Goal: Transaction & Acquisition: Purchase product/service

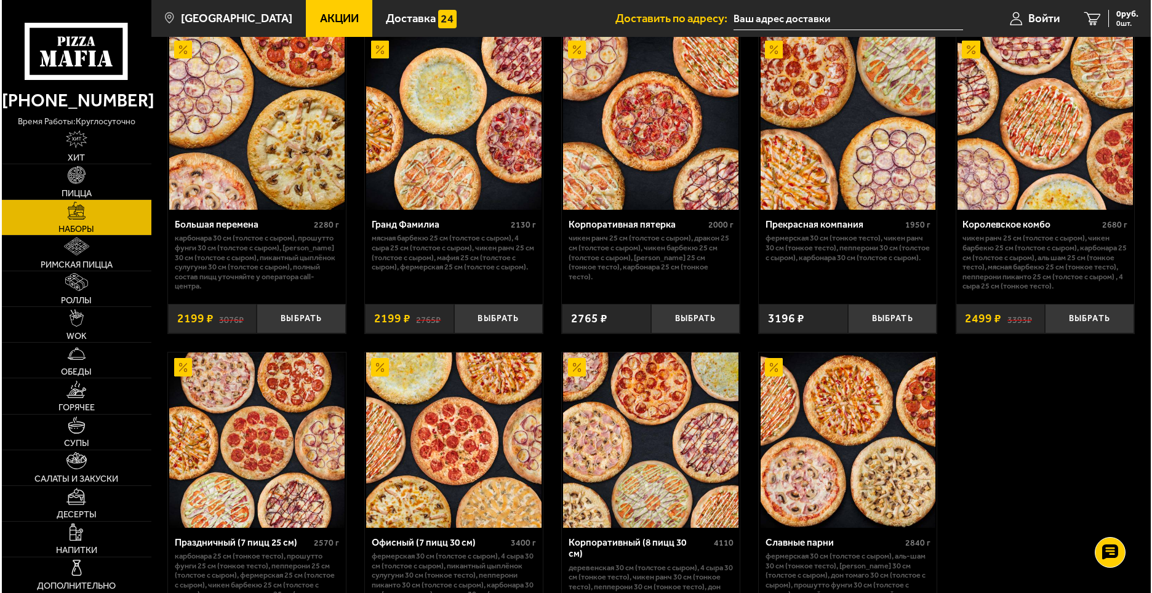
scroll to position [1624, 0]
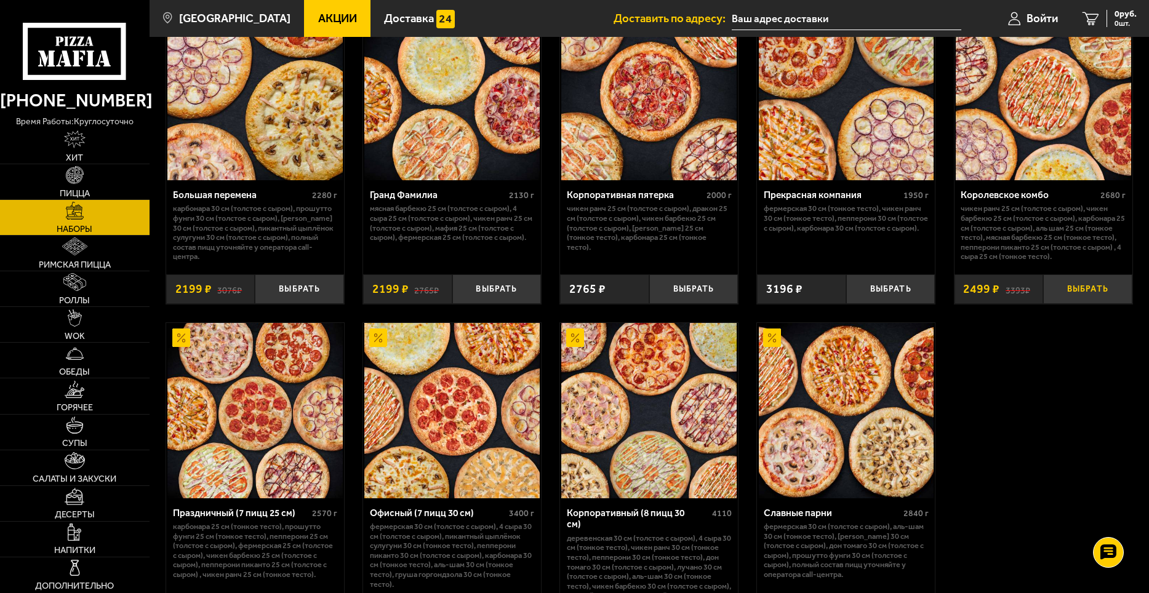
click at [1088, 293] on button "Выбрать" at bounding box center [1087, 289] width 89 height 30
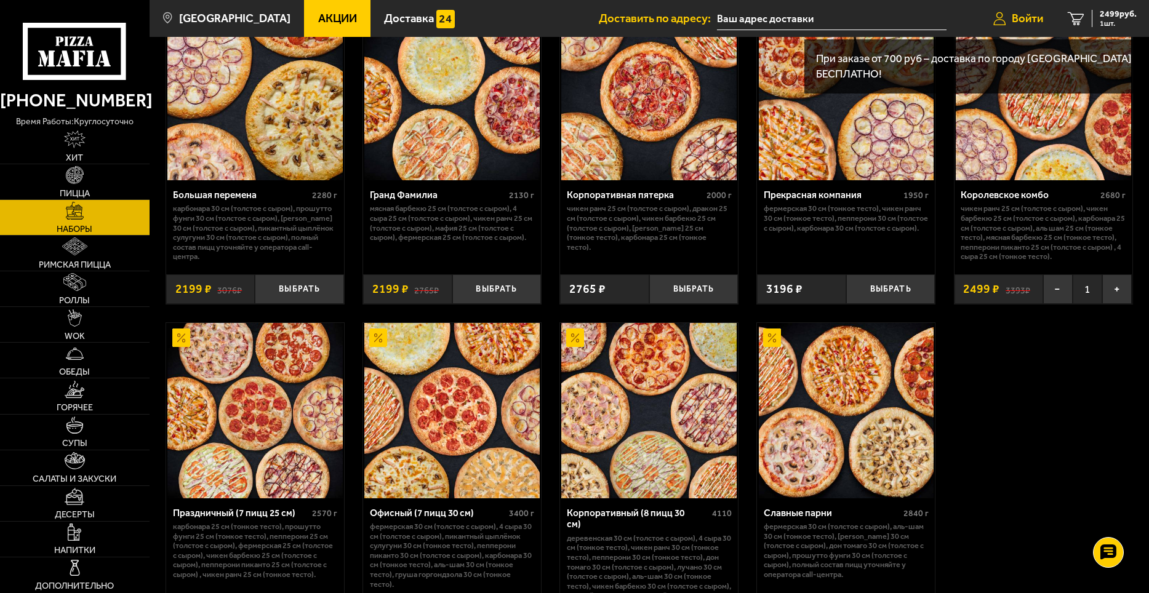
click at [1021, 23] on span "Войти" at bounding box center [1026, 19] width 31 height 12
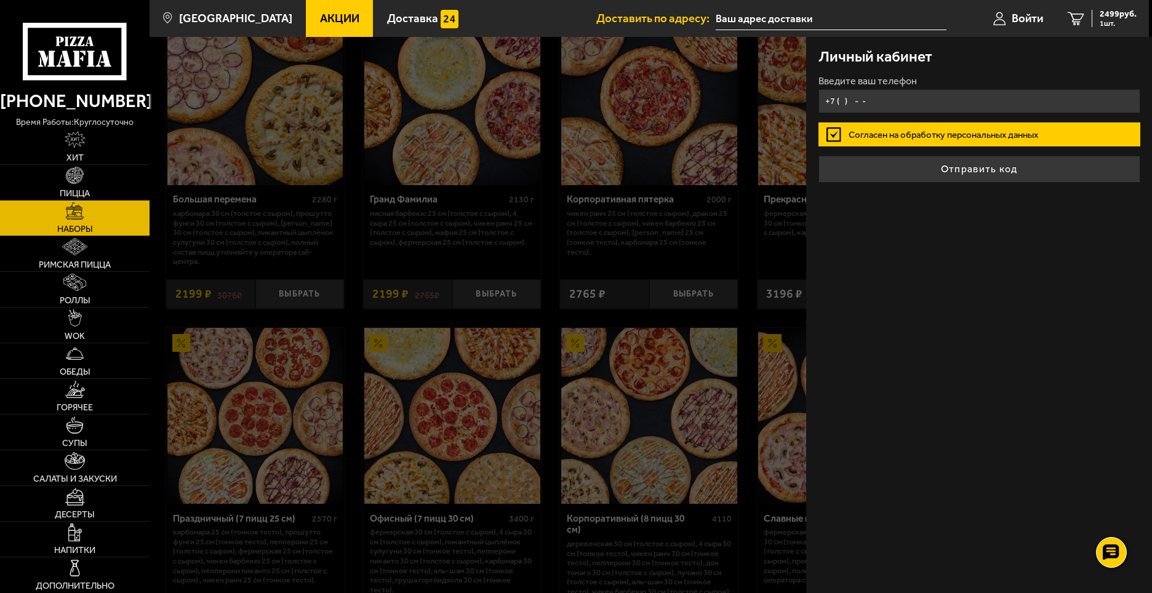
click at [843, 100] on input "+7 ( ) - -" at bounding box center [979, 101] width 322 height 24
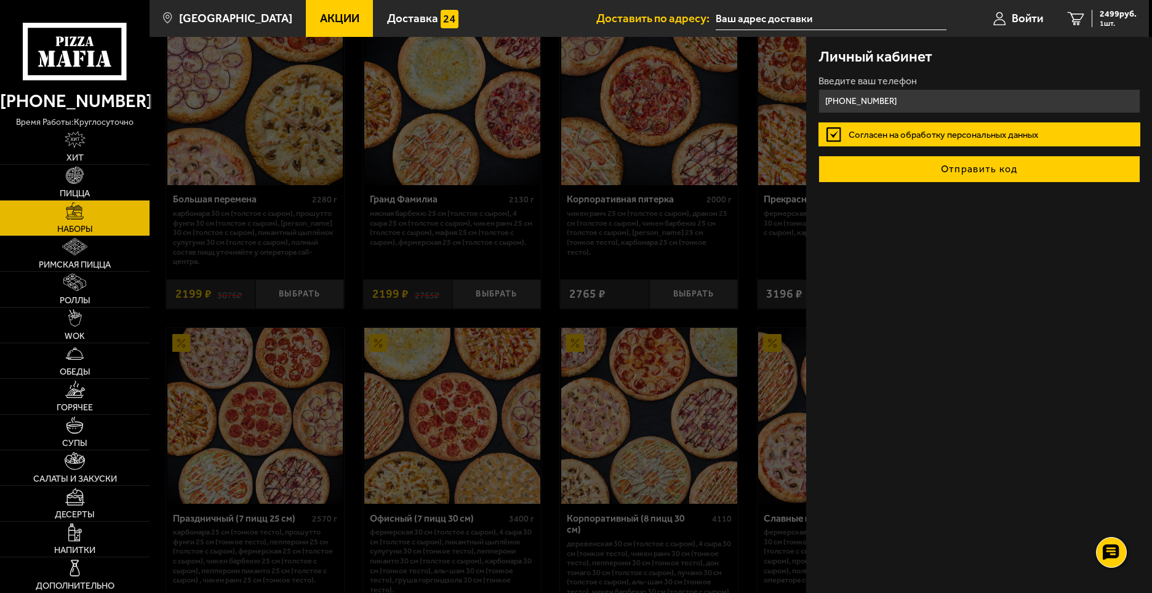
type input "[PHONE_NUMBER]"
click at [981, 174] on button "Отправить код" at bounding box center [979, 169] width 322 height 27
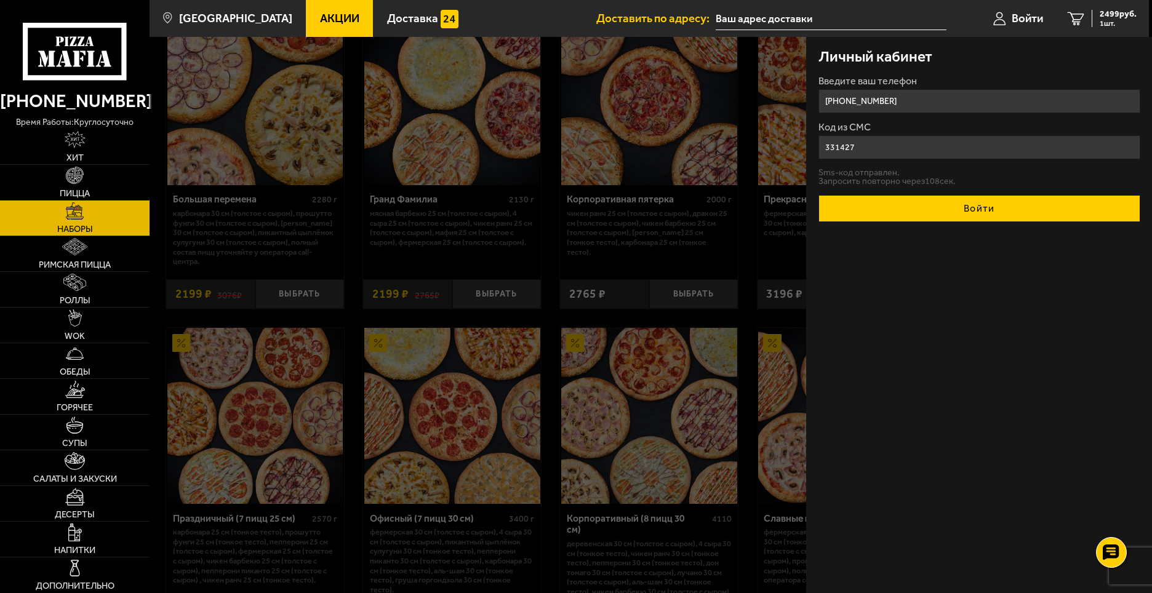
type input "331427"
click at [970, 202] on button "Войти" at bounding box center [979, 208] width 322 height 27
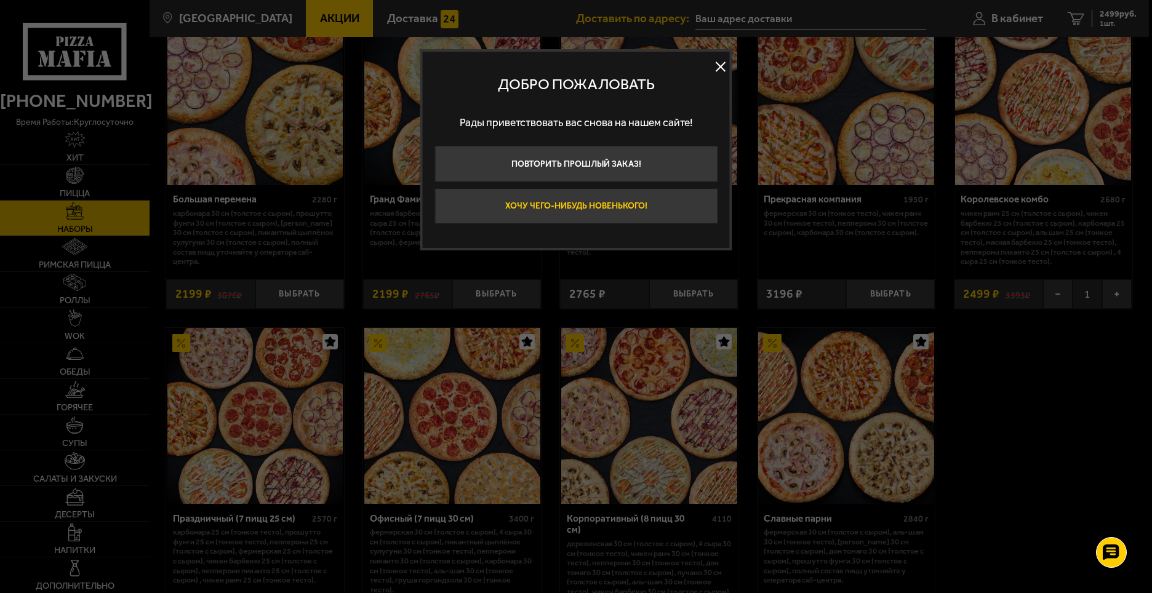
click at [649, 199] on button "Хочу чего-нибудь новенького!" at bounding box center [575, 206] width 283 height 36
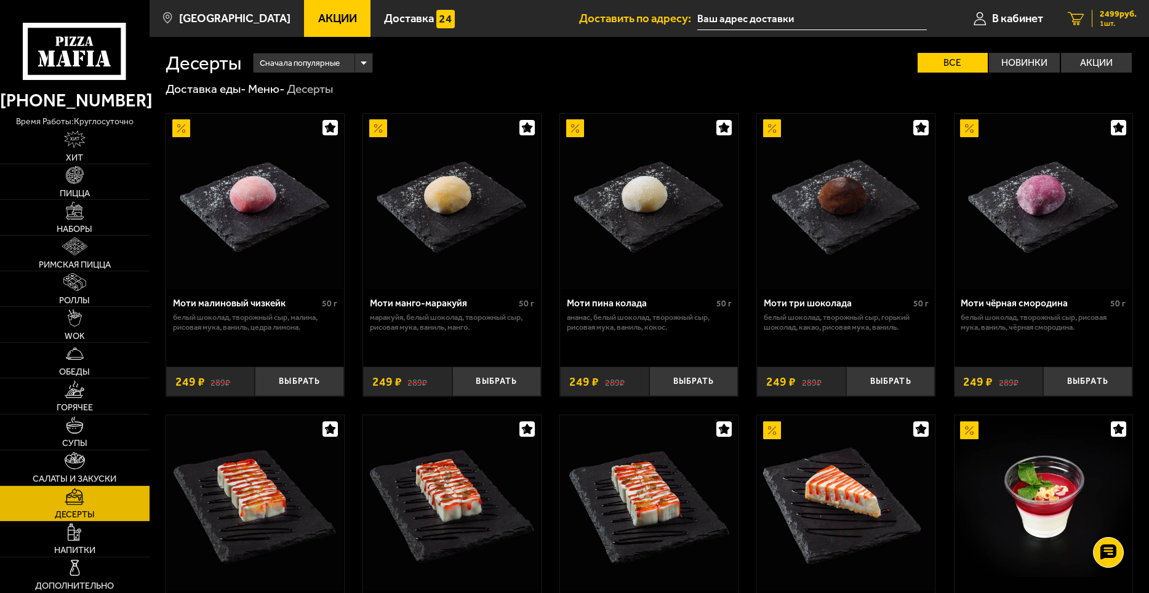
click at [1104, 16] on span "2499 руб." at bounding box center [1117, 14] width 37 height 9
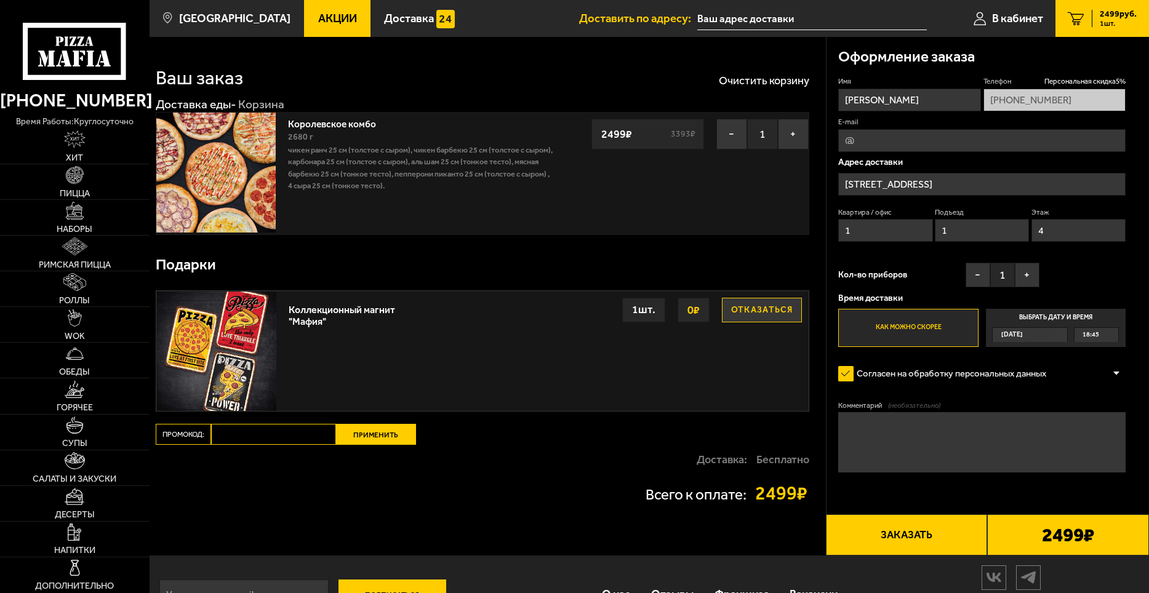
click at [886, 142] on input "E-mail" at bounding box center [981, 140] width 287 height 23
type input "[EMAIL_ADDRESS][DOMAIN_NAME]"
click at [1071, 80] on span "Персональная скидка 5 %" at bounding box center [1084, 81] width 81 height 10
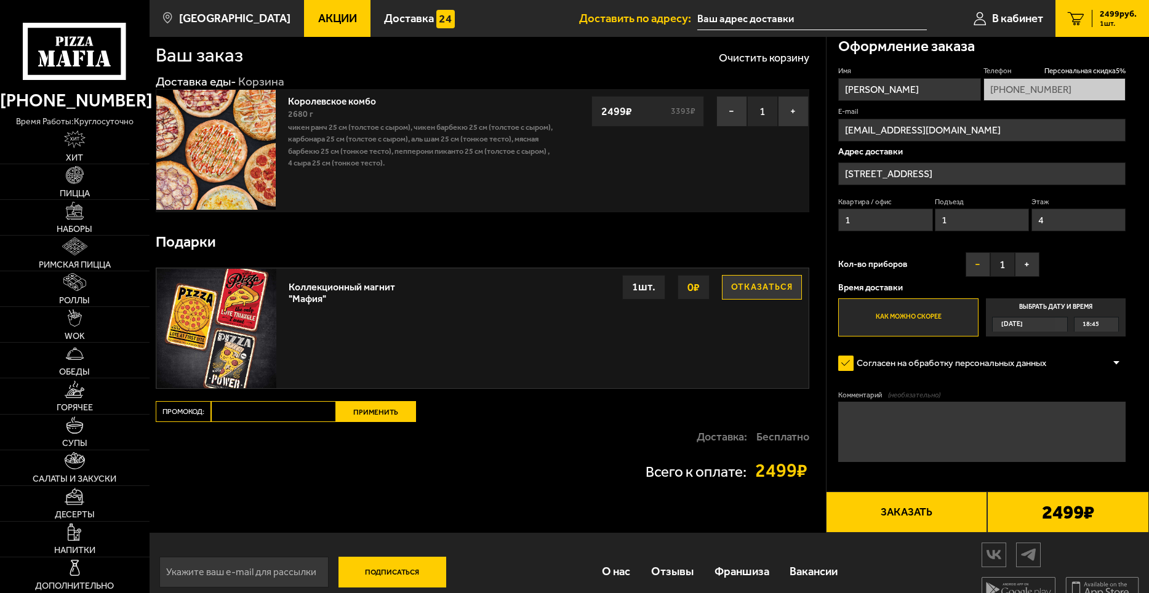
scroll to position [42, 0]
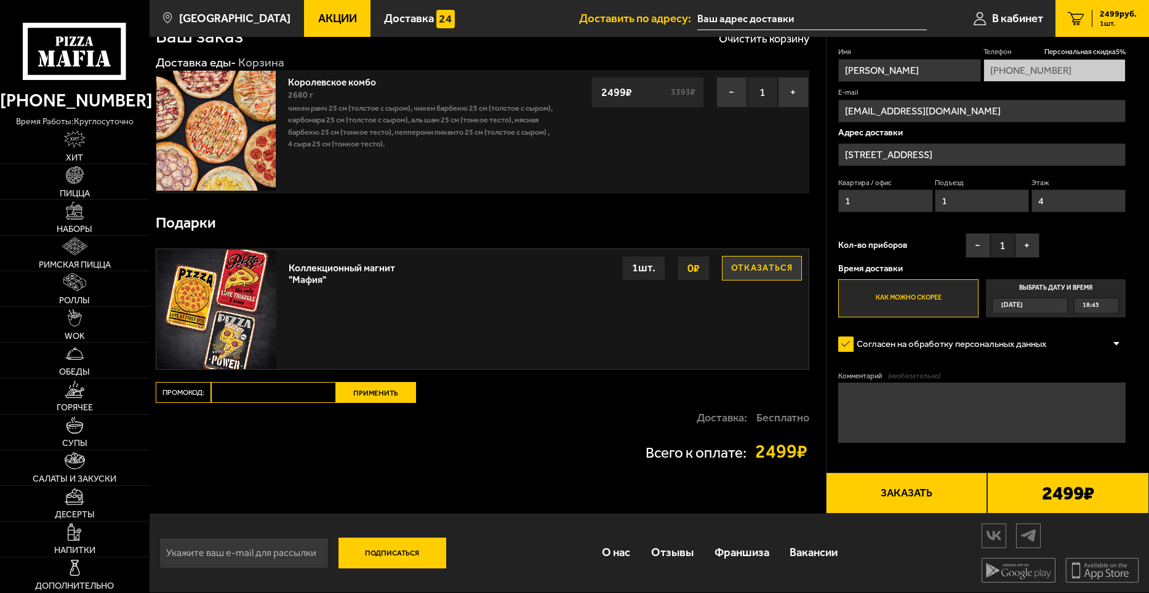
click at [1023, 303] on span "[DATE]" at bounding box center [1012, 305] width 22 height 14
click at [0, 0] on input "Выбрать дату и время [DATE] 18:45" at bounding box center [0, 0] width 0 height 0
click at [1055, 305] on div "[DATE]" at bounding box center [1023, 305] width 63 height 14
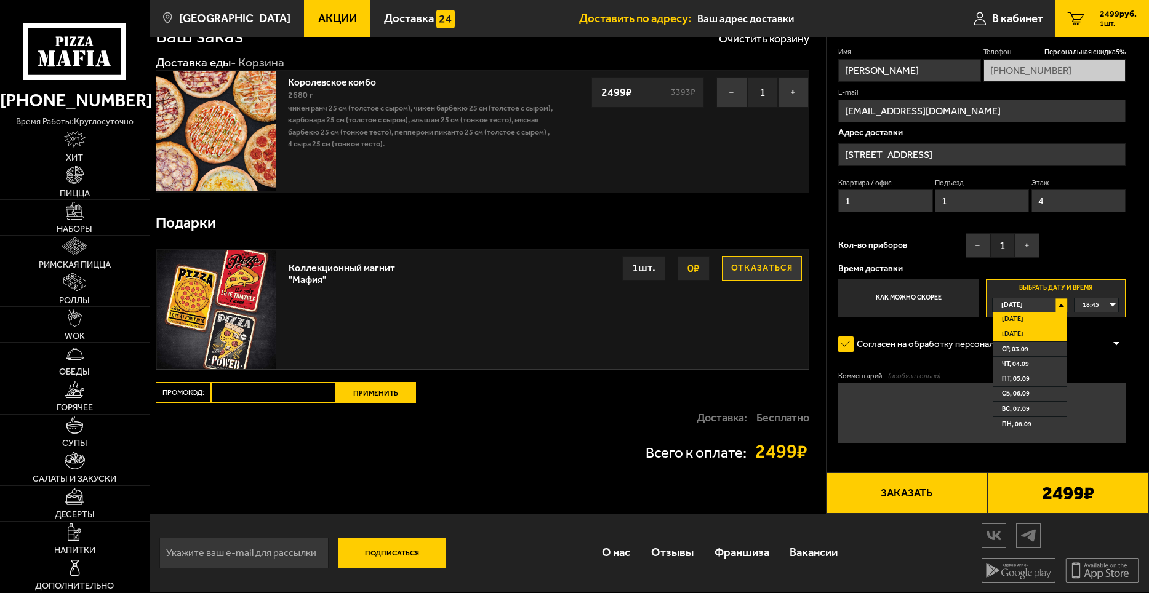
click at [1037, 336] on li "[DATE]" at bounding box center [1029, 334] width 73 height 15
click at [1109, 303] on div "00:00" at bounding box center [1096, 305] width 44 height 14
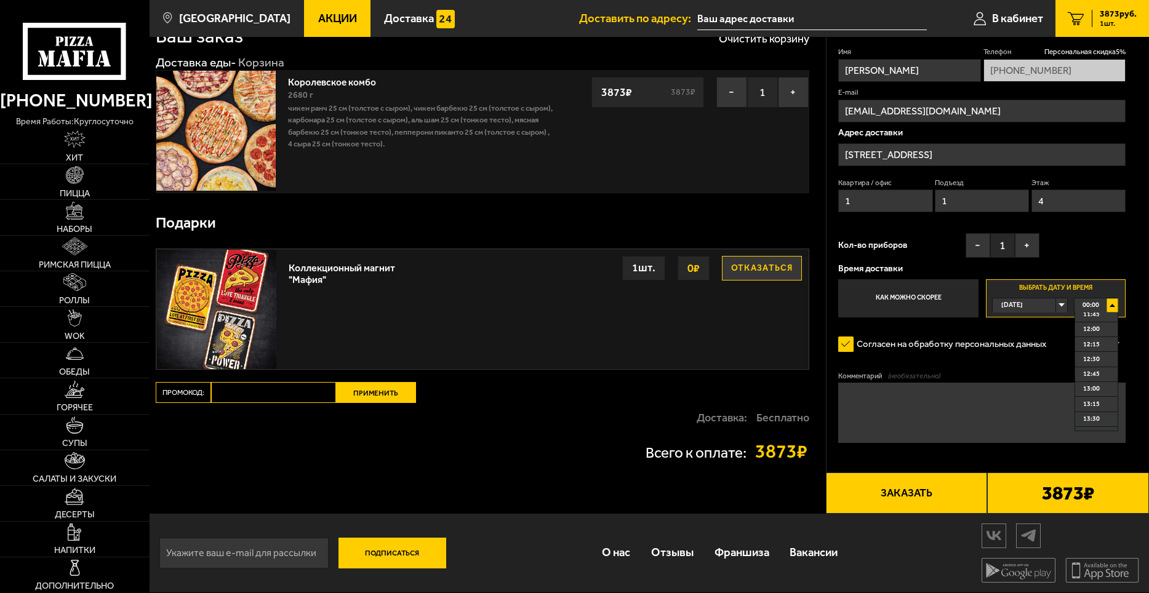
scroll to position [738, 0]
click at [1096, 334] on span "12:30" at bounding box center [1091, 329] width 17 height 14
click at [1033, 245] on button "+" at bounding box center [1027, 245] width 25 height 25
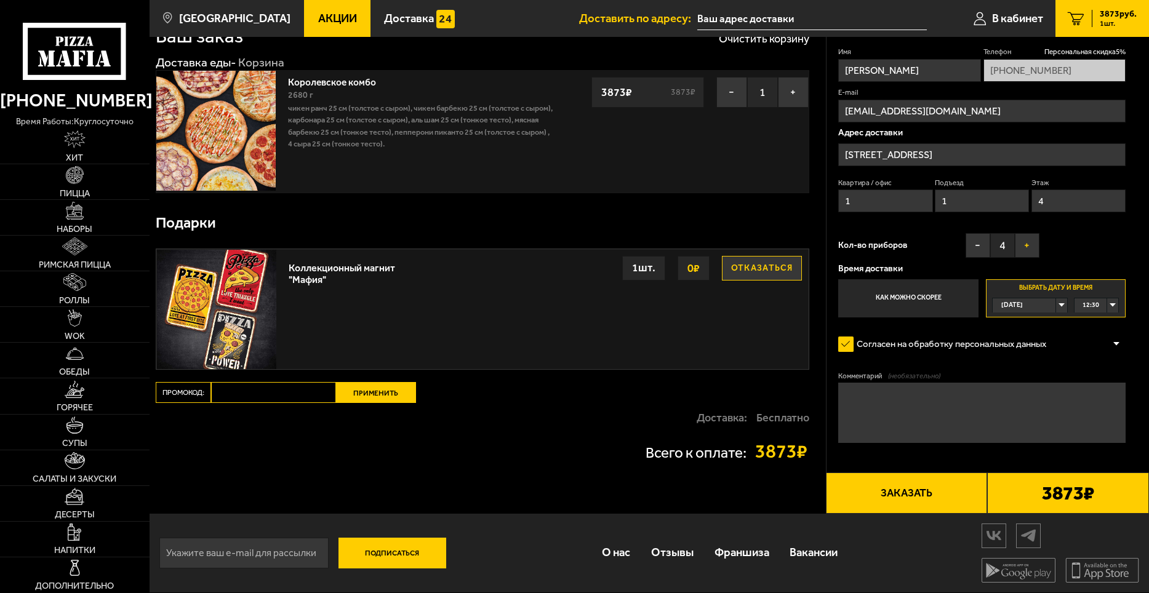
click at [1033, 245] on button "+" at bounding box center [1027, 245] width 25 height 25
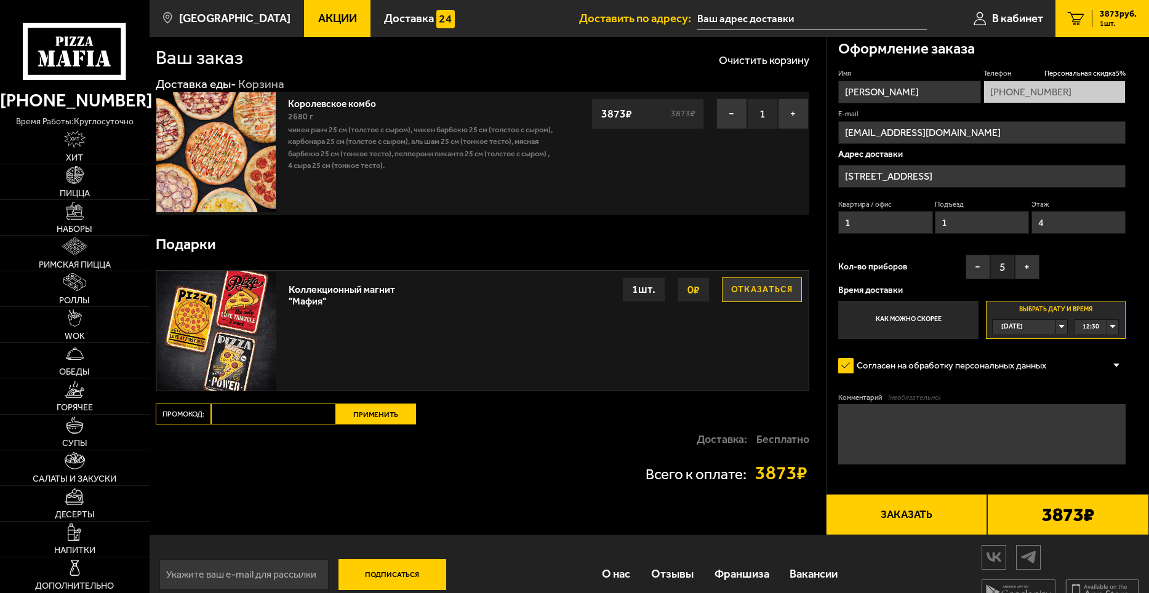
scroll to position [0, 0]
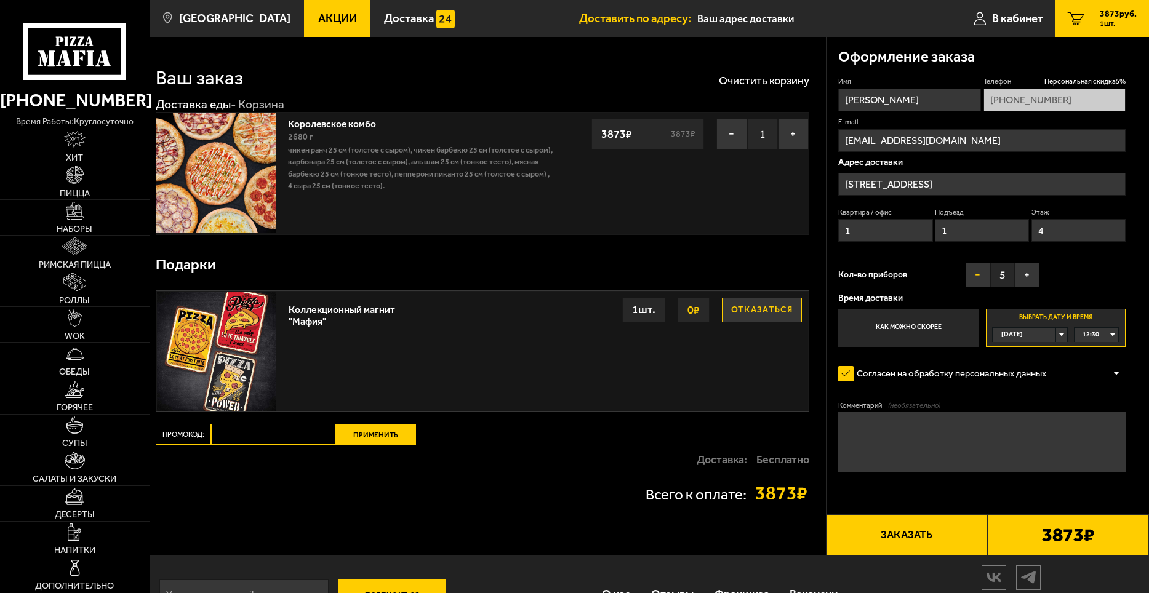
click at [981, 280] on button "−" at bounding box center [977, 275] width 25 height 25
click at [1030, 276] on button "+" at bounding box center [1027, 275] width 25 height 25
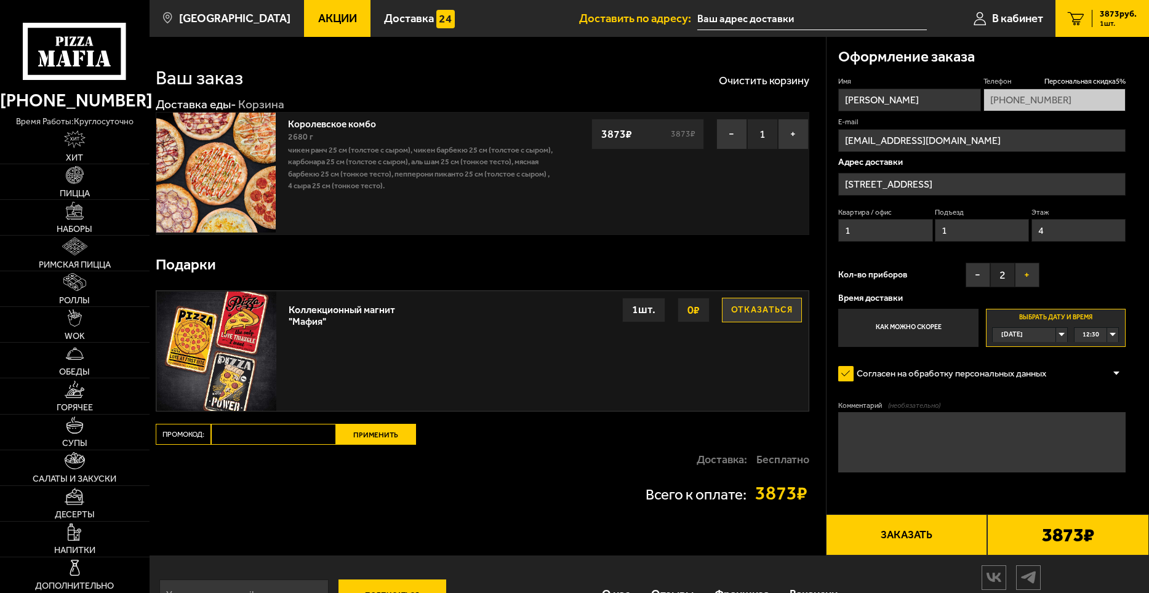
click at [1030, 276] on button "+" at bounding box center [1027, 275] width 25 height 25
click at [910, 182] on input "[STREET_ADDRESS]" at bounding box center [981, 184] width 287 height 23
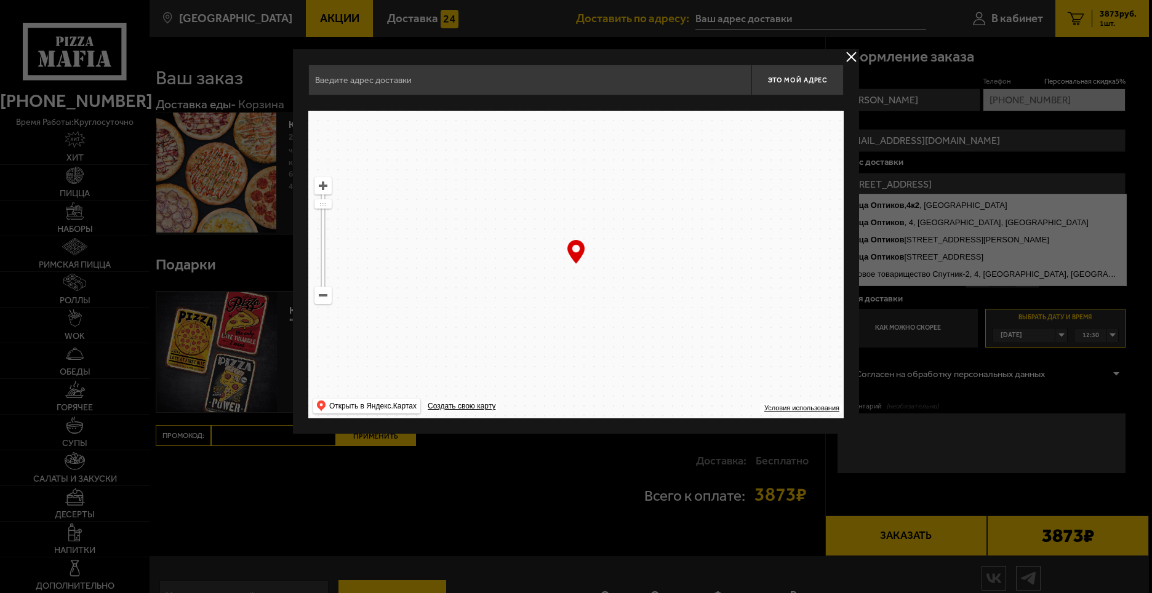
type input "[STREET_ADDRESS]"
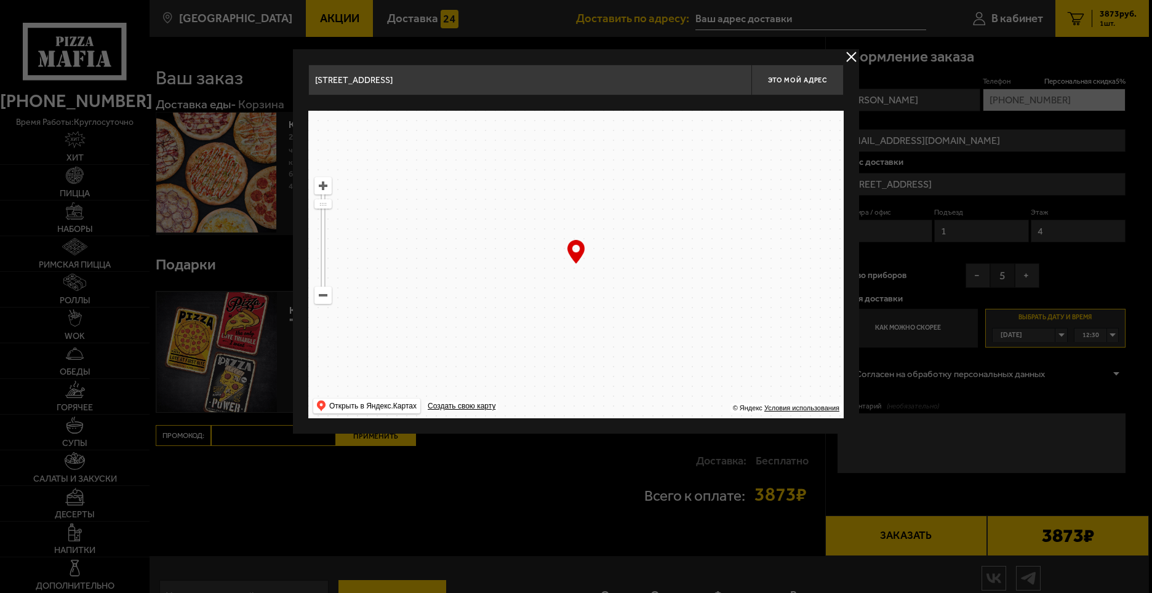
click at [645, 281] on ymaps at bounding box center [575, 265] width 535 height 308
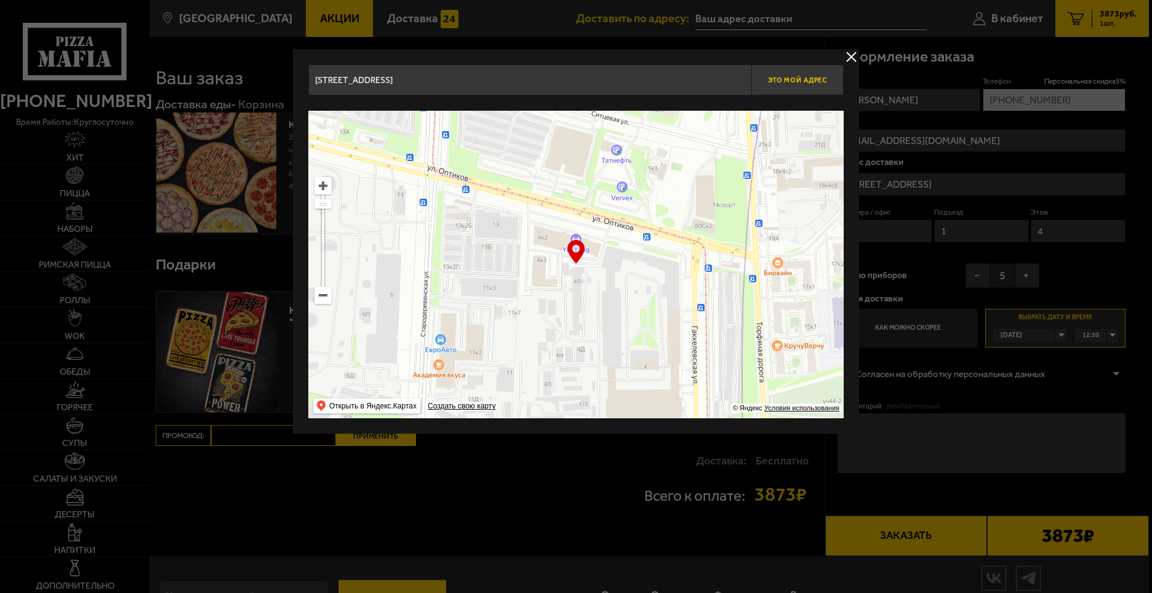
type input "[STREET_ADDRESS]"
click at [540, 87] on input "[STREET_ADDRESS]" at bounding box center [529, 80] width 443 height 31
click at [317, 297] on ymaps at bounding box center [323, 295] width 16 height 16
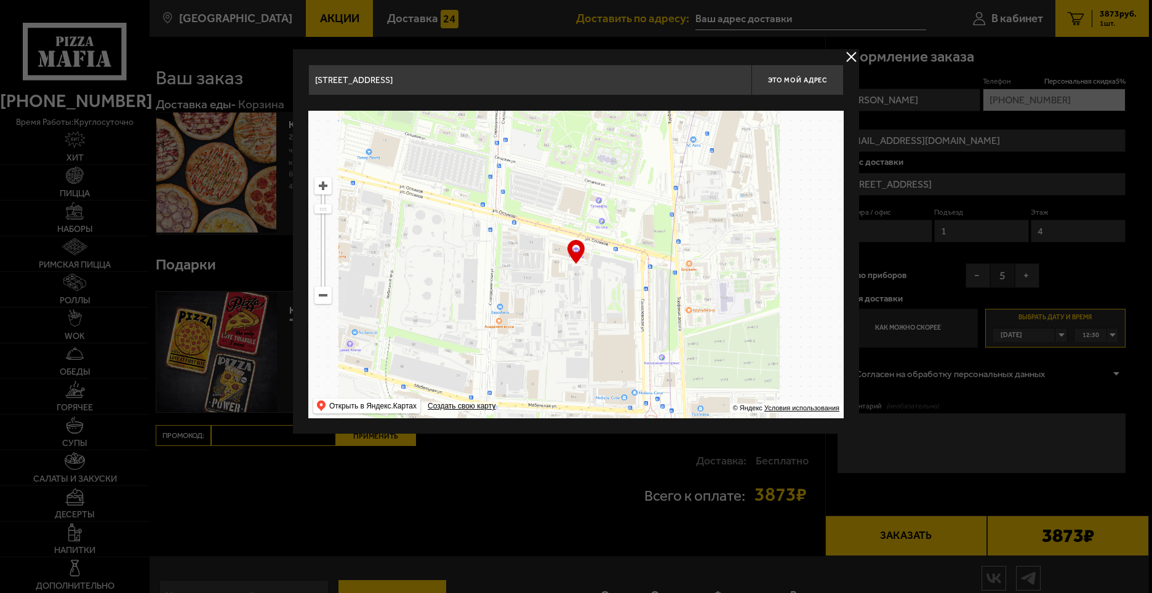
click at [317, 297] on ymaps at bounding box center [323, 295] width 16 height 16
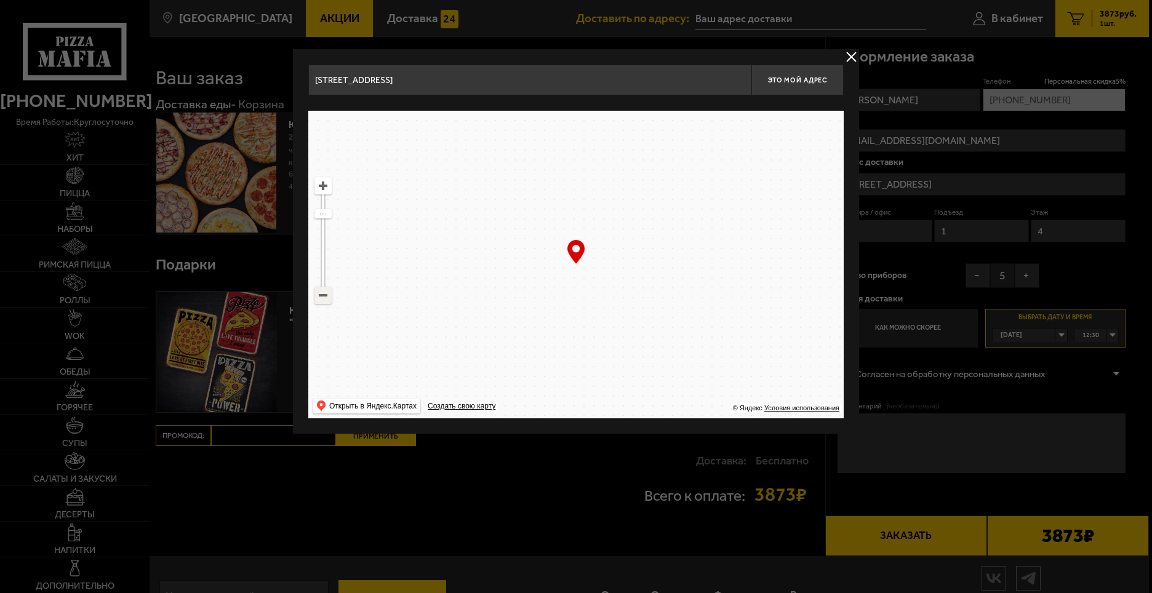
click at [317, 297] on ymaps at bounding box center [323, 295] width 16 height 16
drag, startPoint x: 605, startPoint y: 361, endPoint x: 586, endPoint y: 271, distance: 91.8
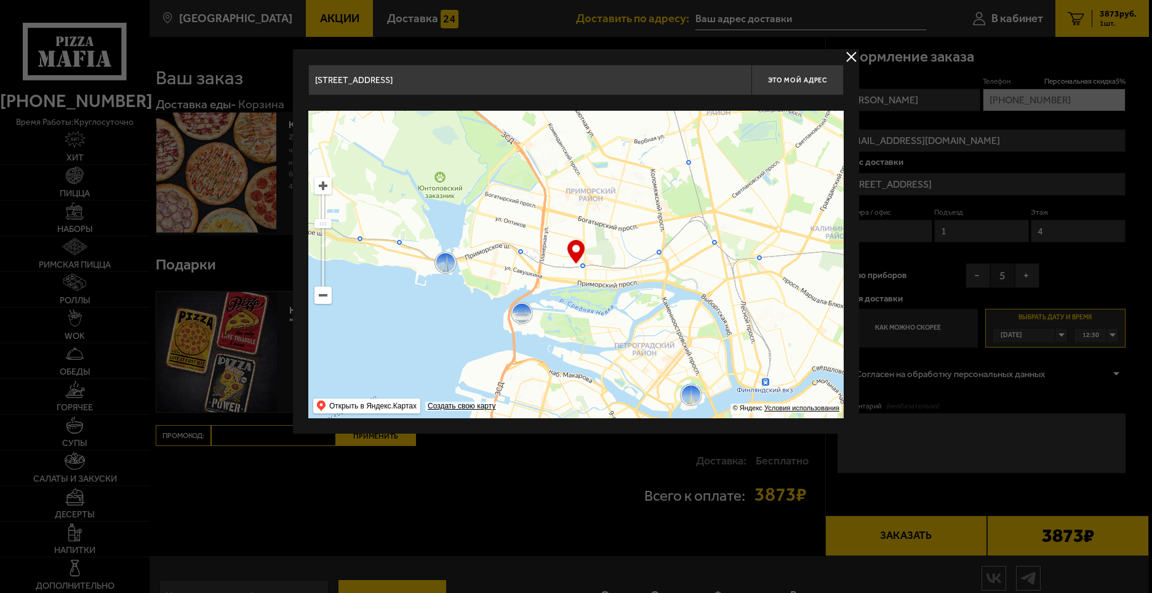
click at [588, 278] on ymaps at bounding box center [575, 265] width 535 height 308
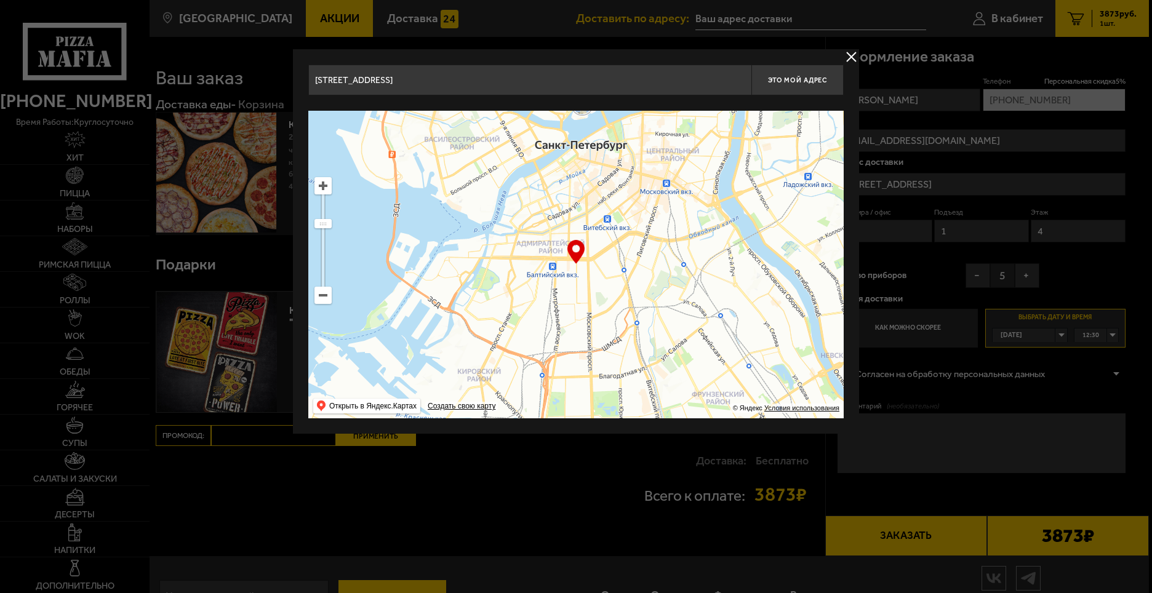
drag, startPoint x: 663, startPoint y: 310, endPoint x: 616, endPoint y: 215, distance: 105.4
click at [616, 216] on ymaps at bounding box center [575, 265] width 535 height 308
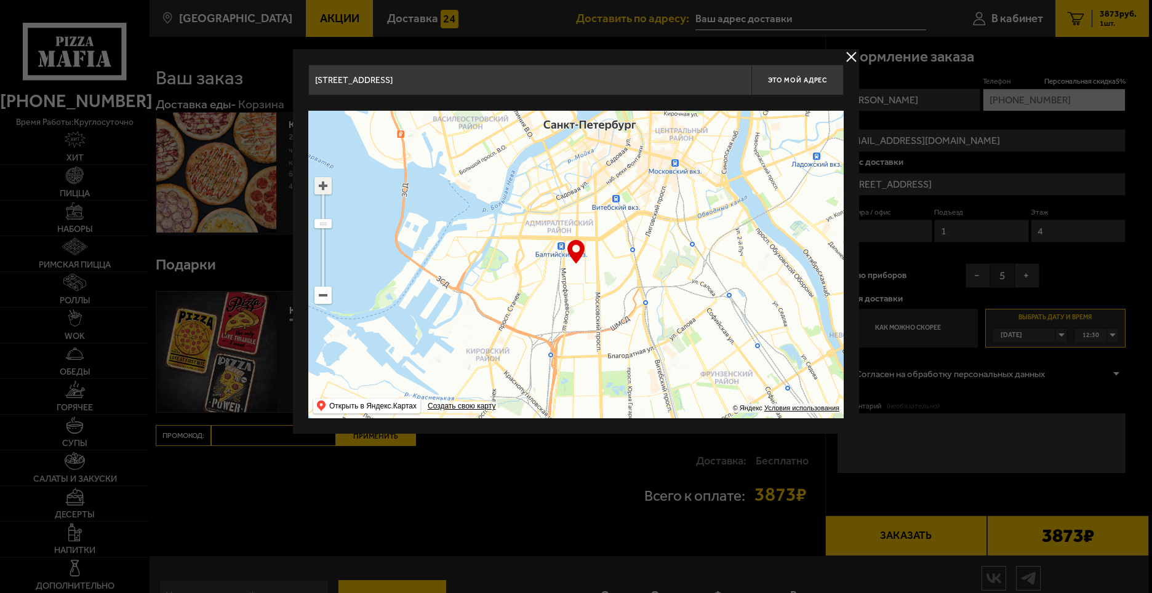
click at [321, 188] on ymaps at bounding box center [323, 186] width 16 height 16
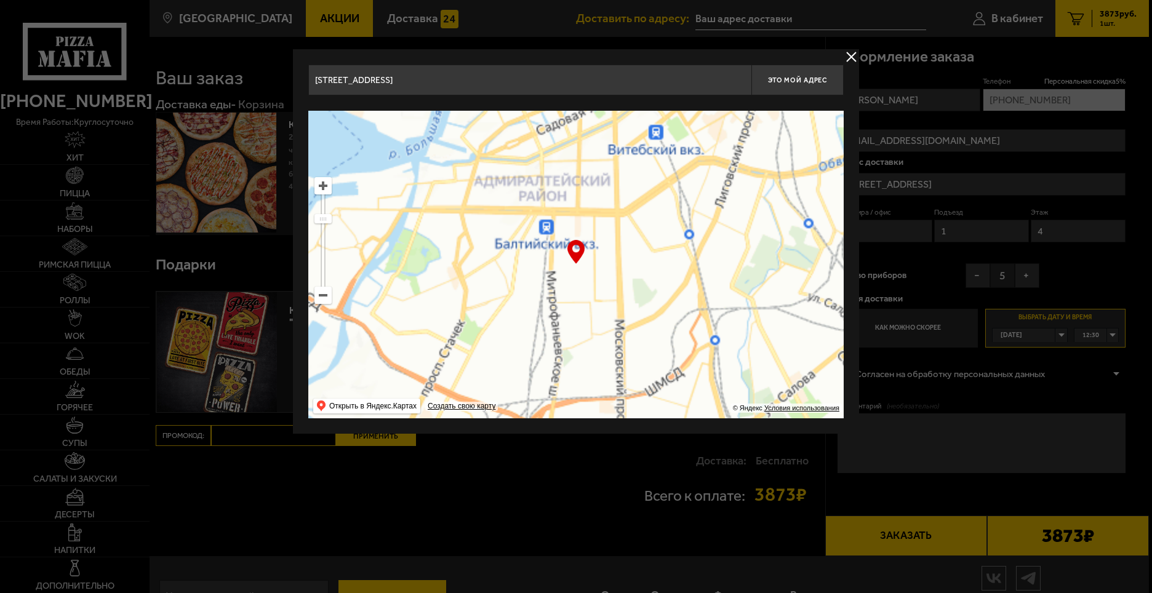
click at [321, 188] on ymaps at bounding box center [323, 186] width 16 height 16
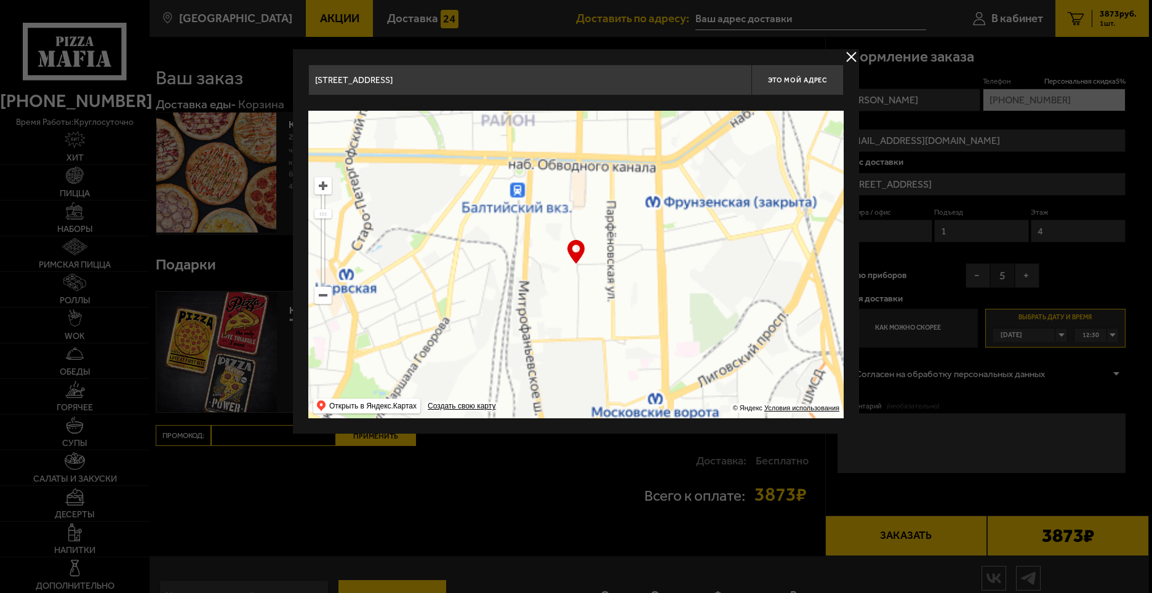
click at [321, 188] on ymaps at bounding box center [323, 186] width 16 height 16
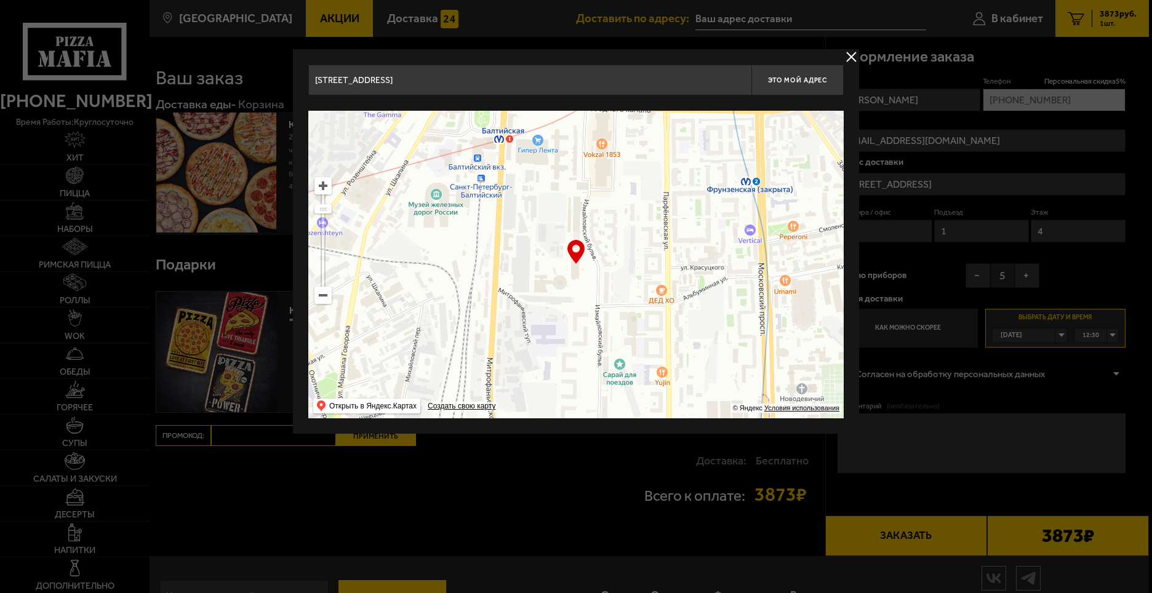
drag, startPoint x: 652, startPoint y: 317, endPoint x: 670, endPoint y: 360, distance: 46.3
click at [670, 360] on ymaps at bounding box center [575, 265] width 535 height 308
type input "[STREET_ADDRESS]"
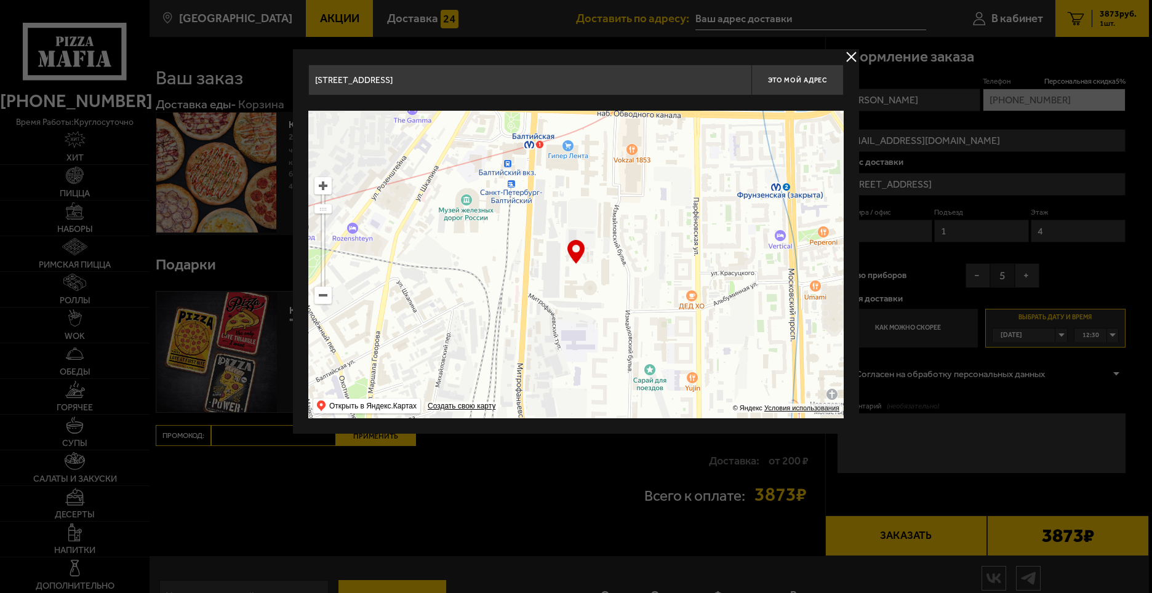
drag, startPoint x: 642, startPoint y: 300, endPoint x: 672, endPoint y: 306, distance: 30.7
click at [672, 306] on ymaps at bounding box center [575, 265] width 535 height 308
click at [326, 184] on ymaps at bounding box center [323, 186] width 16 height 16
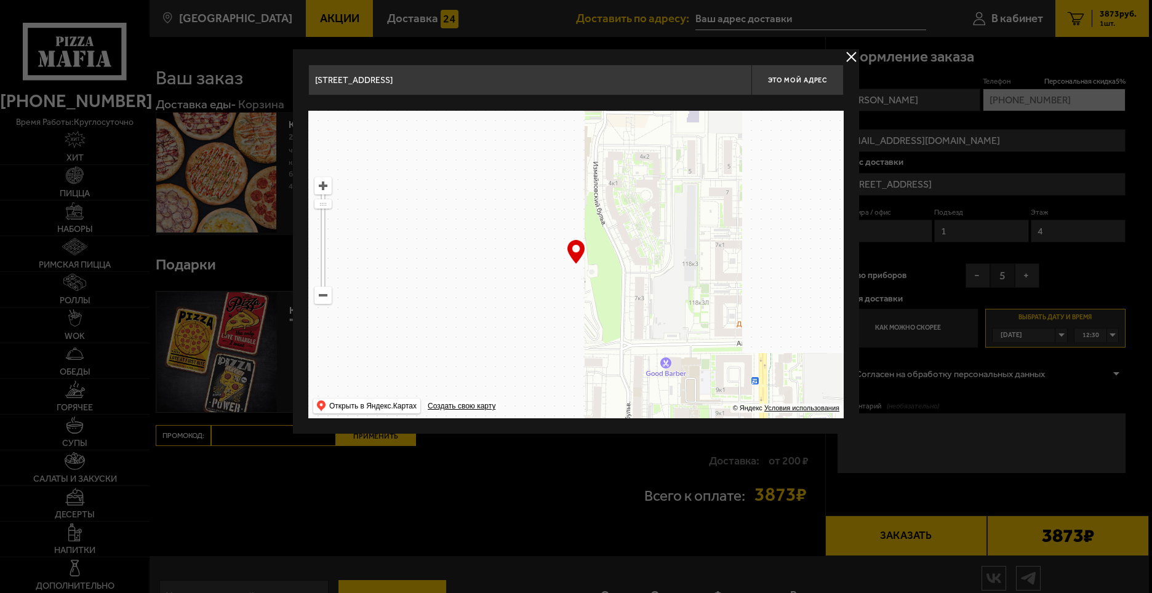
drag, startPoint x: 724, startPoint y: 272, endPoint x: 666, endPoint y: 258, distance: 58.8
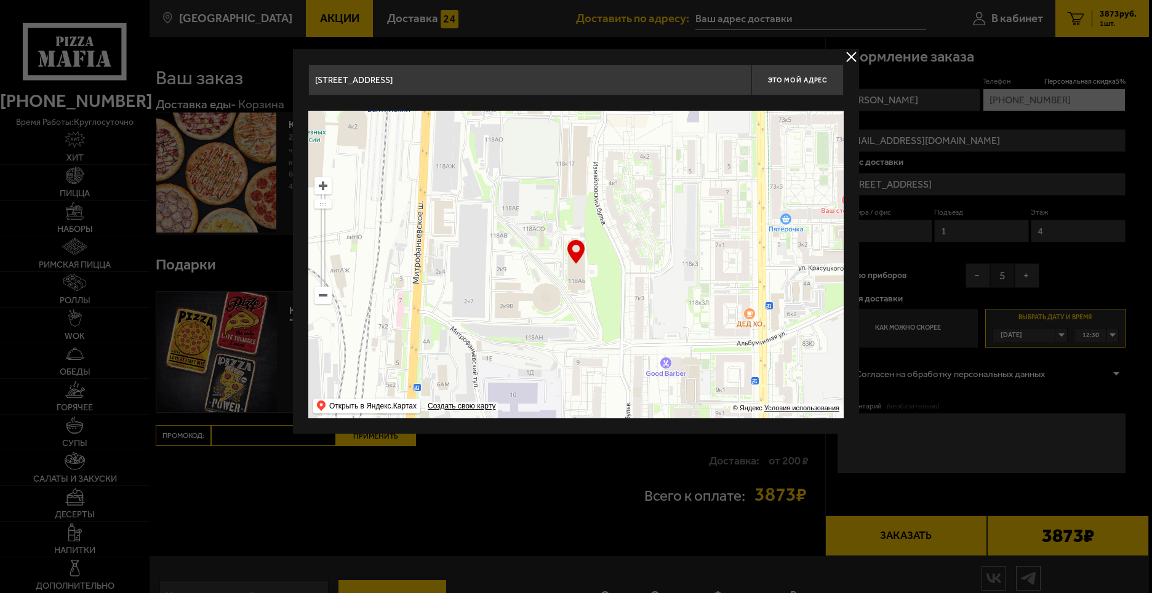
click at [666, 258] on ymaps at bounding box center [575, 265] width 535 height 308
click at [789, 82] on span "Это мой адрес" at bounding box center [797, 80] width 59 height 8
type input "[STREET_ADDRESS]"
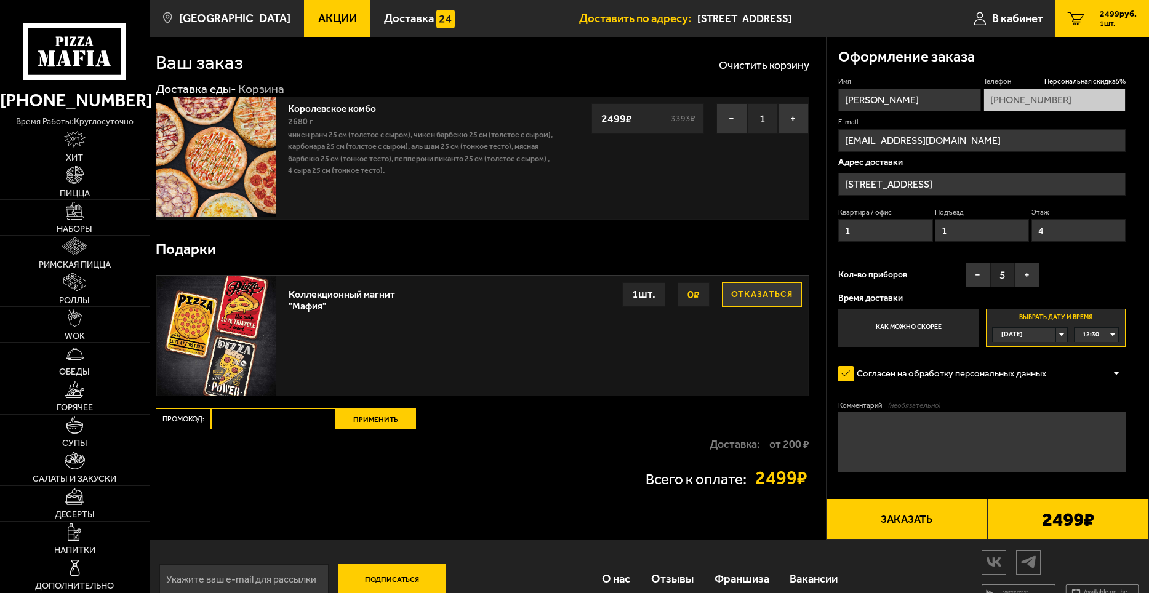
scroll to position [42, 0]
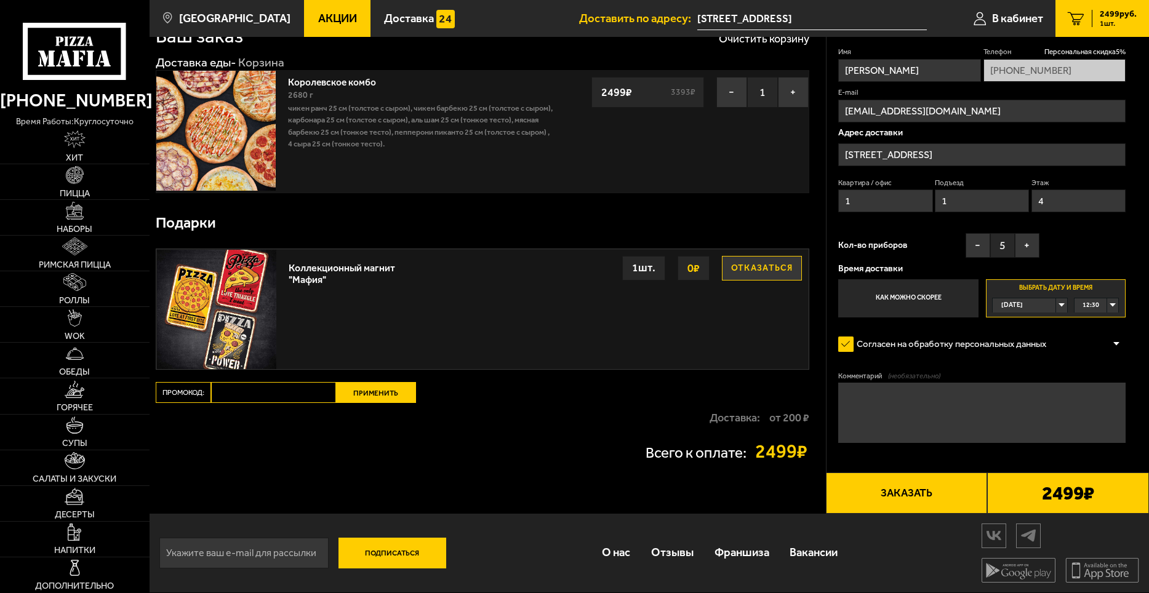
click at [1055, 305] on div "[DATE]" at bounding box center [1023, 305] width 63 height 14
click at [1032, 337] on li "[DATE]" at bounding box center [1029, 334] width 73 height 15
click at [1098, 303] on span "00:00" at bounding box center [1090, 305] width 17 height 14
click at [1098, 392] on span "12:30" at bounding box center [1091, 390] width 17 height 14
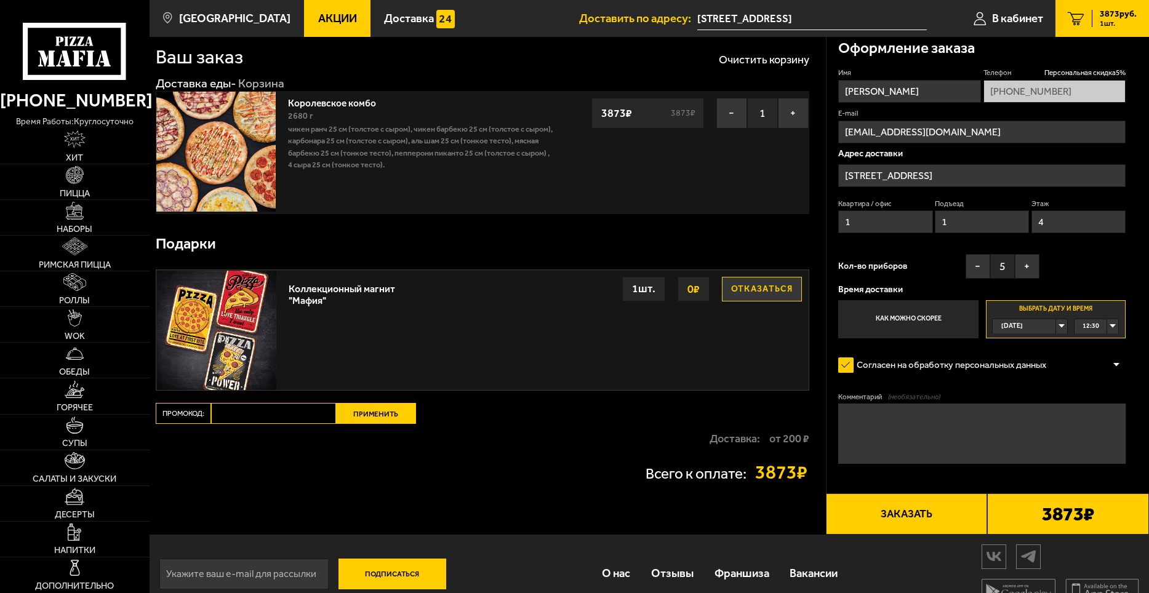
scroll to position [0, 0]
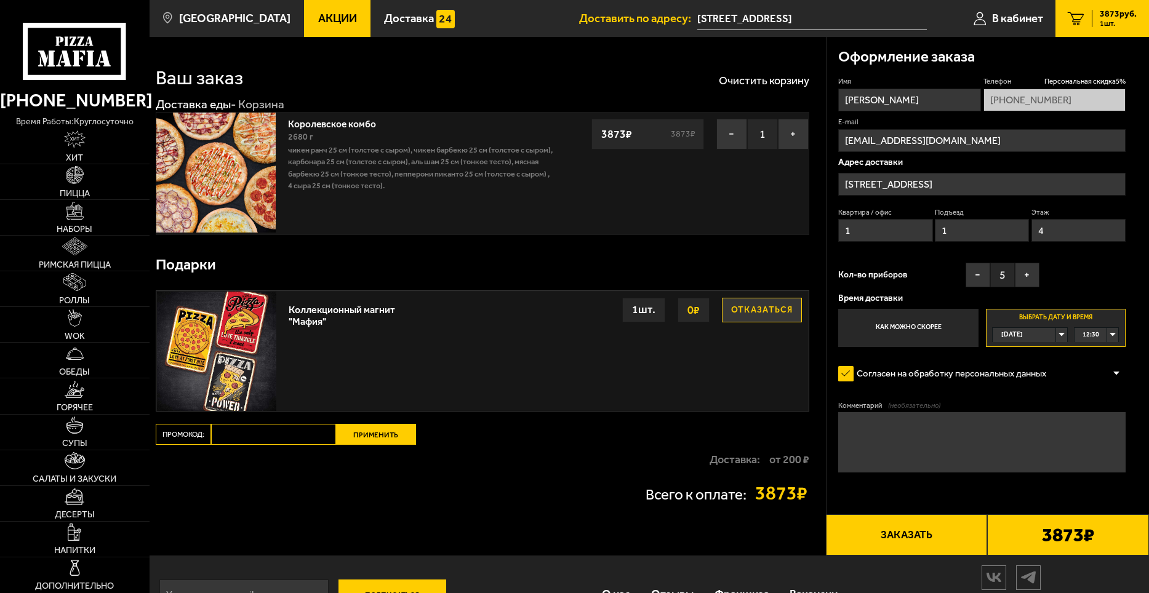
click at [1119, 332] on div "12:30" at bounding box center [1096, 334] width 45 height 14
click at [1094, 449] on span "13:00" at bounding box center [1091, 449] width 17 height 14
click at [979, 270] on button "−" at bounding box center [977, 275] width 25 height 25
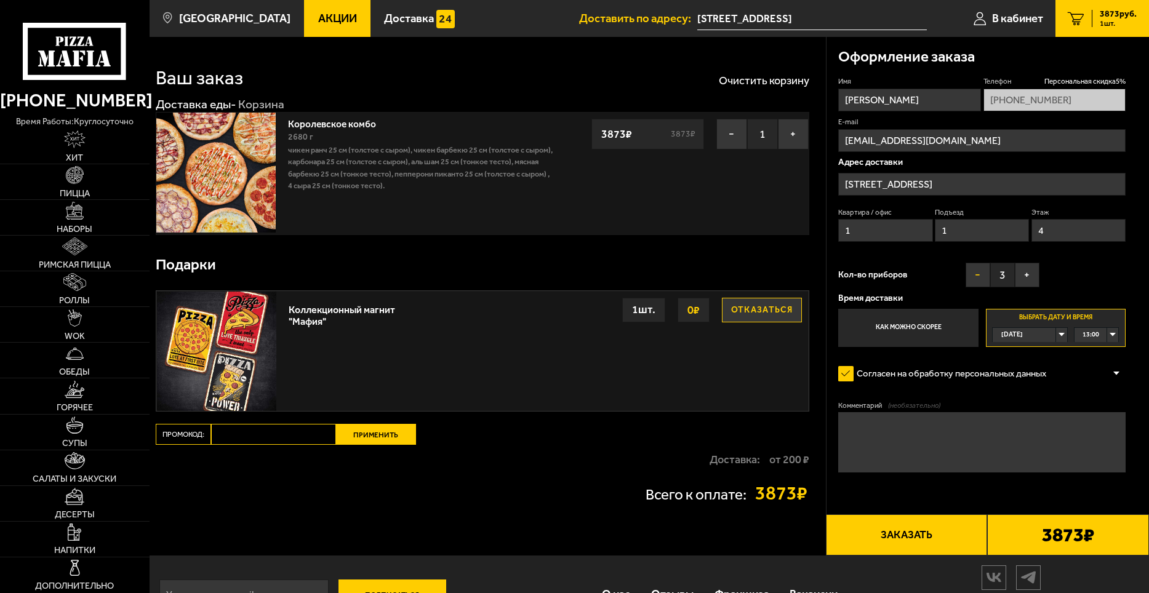
click at [979, 270] on button "−" at bounding box center [977, 275] width 25 height 25
click at [1032, 274] on button "+" at bounding box center [1027, 275] width 25 height 25
click at [921, 278] on div "Кол-во приборов − 1 +" at bounding box center [938, 278] width 201 height 31
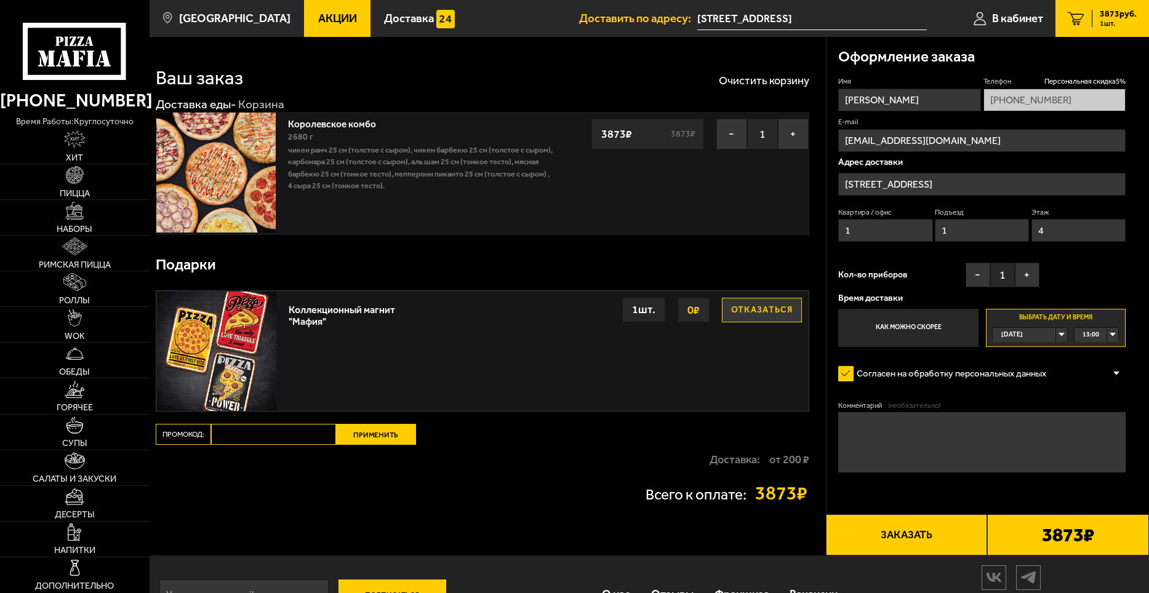
click at [774, 503] on strong "3873 ₽" at bounding box center [782, 493] width 54 height 19
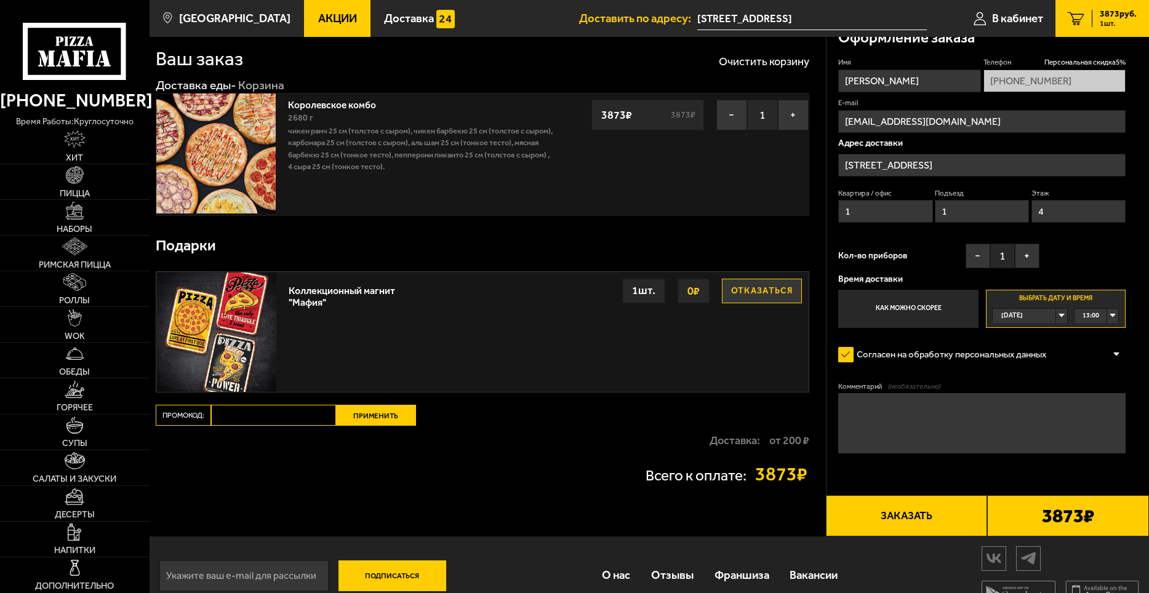
scroll to position [0, 0]
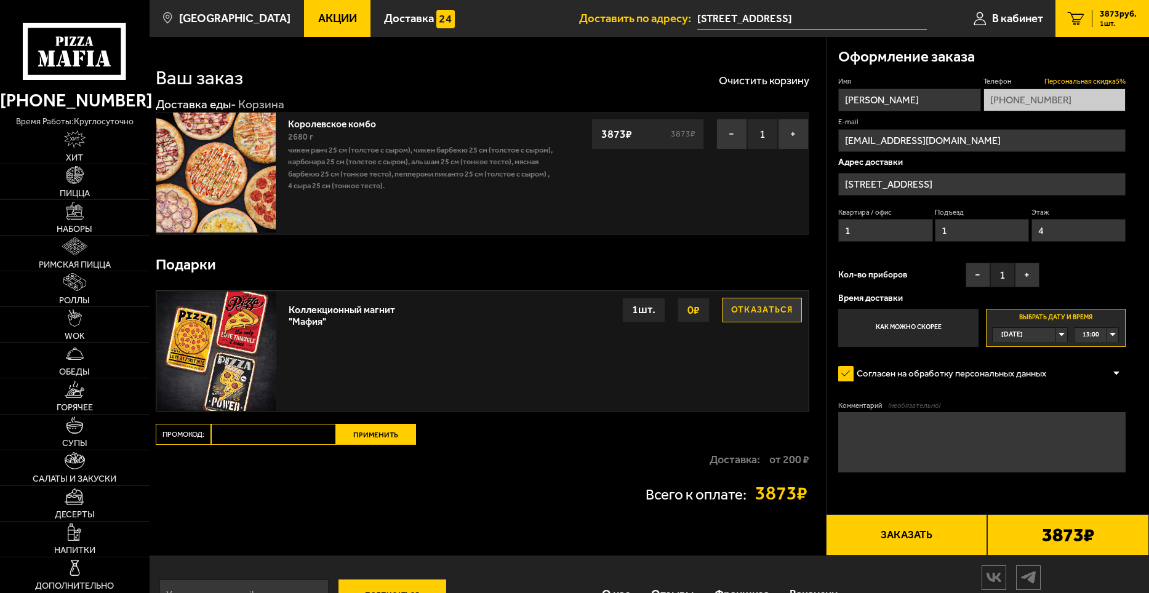
click at [1088, 77] on span "Персональная скидка 5 %" at bounding box center [1084, 81] width 81 height 10
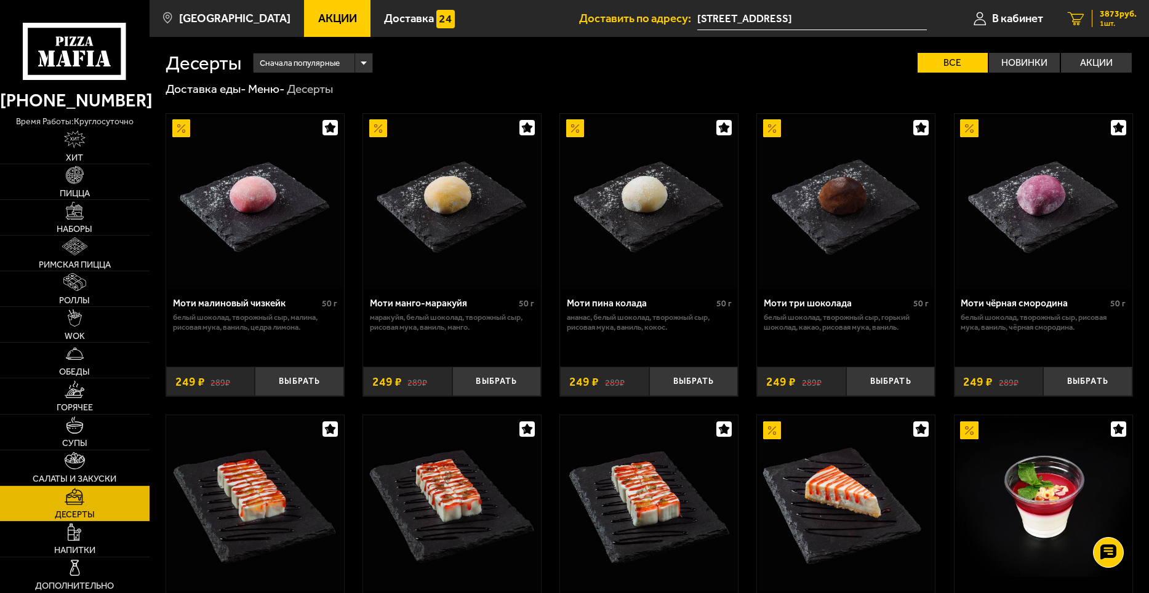
click at [1119, 21] on span "1 шт." at bounding box center [1117, 23] width 37 height 7
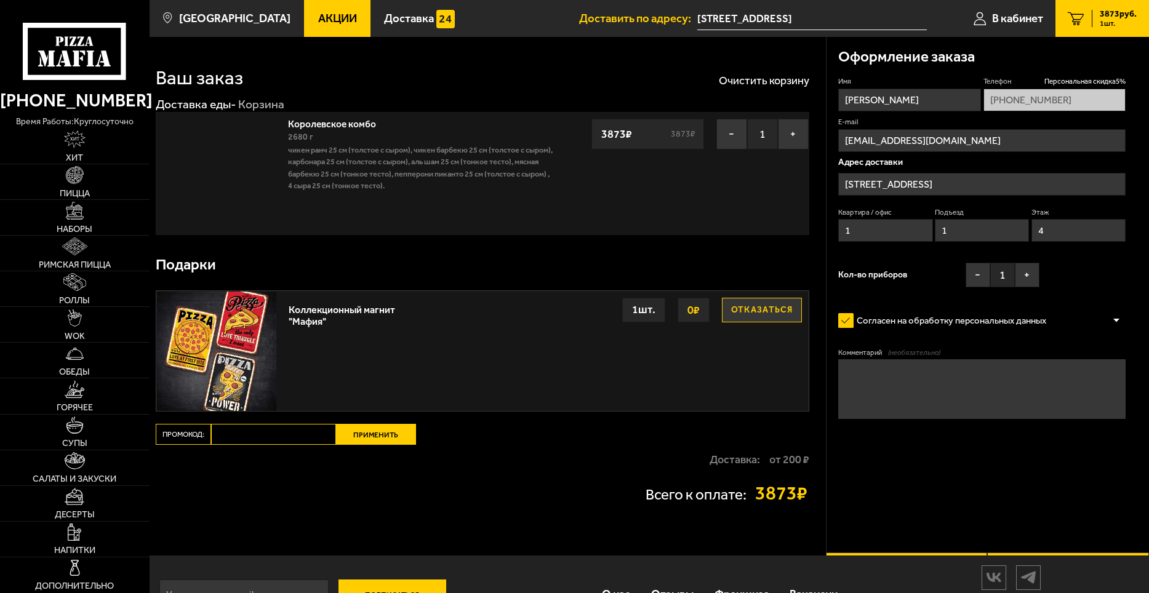
type input "[STREET_ADDRESS]"
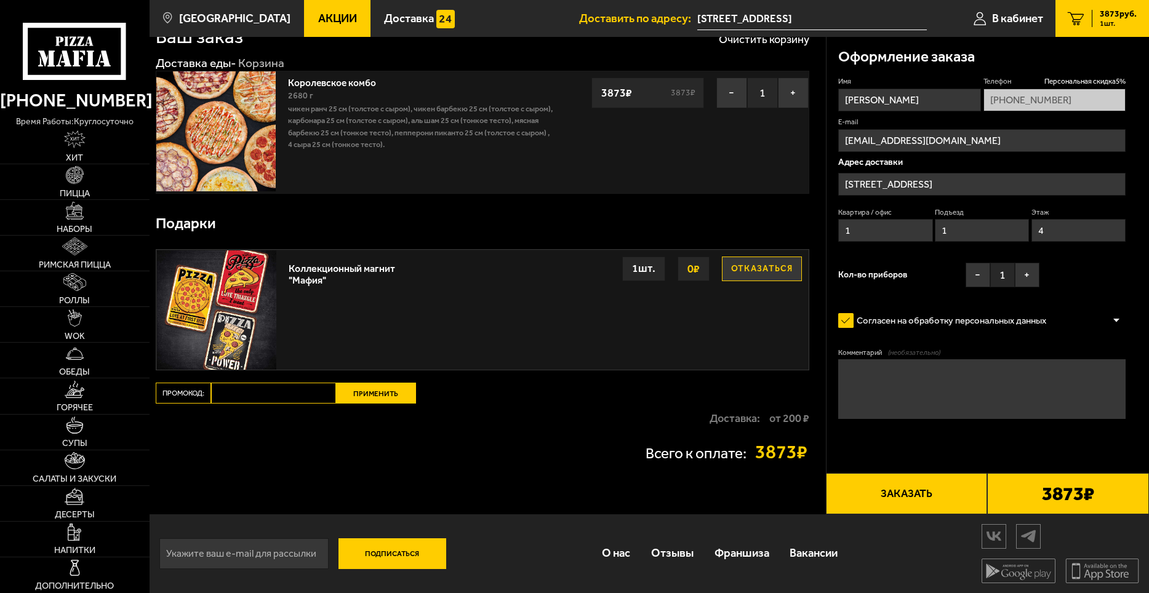
scroll to position [42, 0]
click at [276, 558] on input "email" at bounding box center [243, 553] width 169 height 31
type input "[EMAIL_ADDRESS][DOMAIN_NAME]"
click at [414, 557] on button "Подписаться" at bounding box center [392, 553] width 108 height 31
type input "[STREET_ADDRESS]"
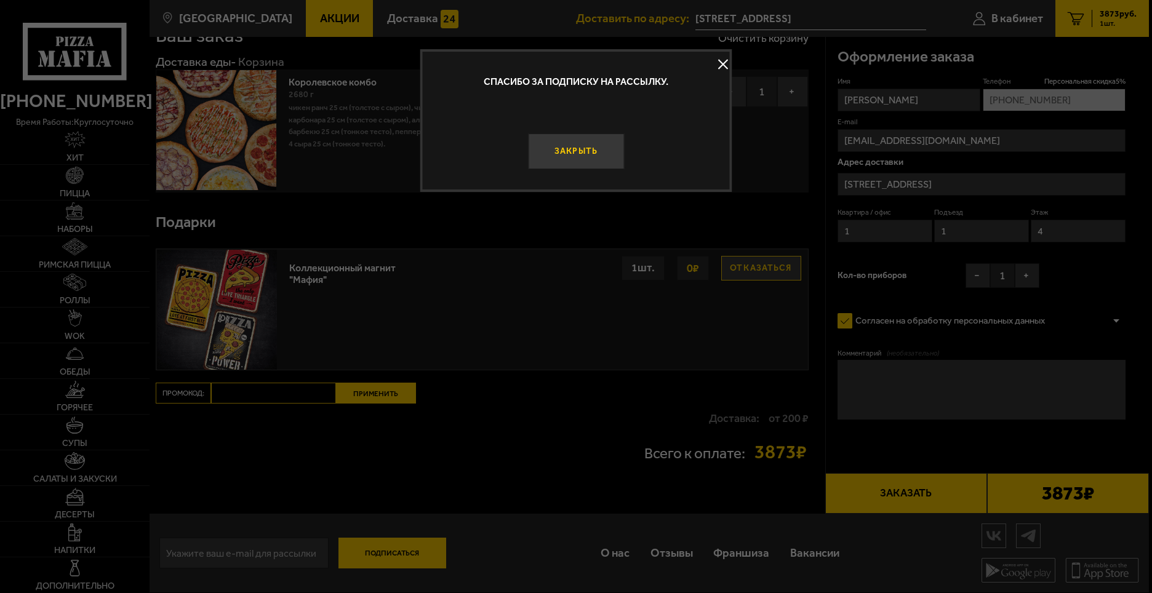
click at [592, 146] on button "Закрыть" at bounding box center [576, 152] width 96 height 36
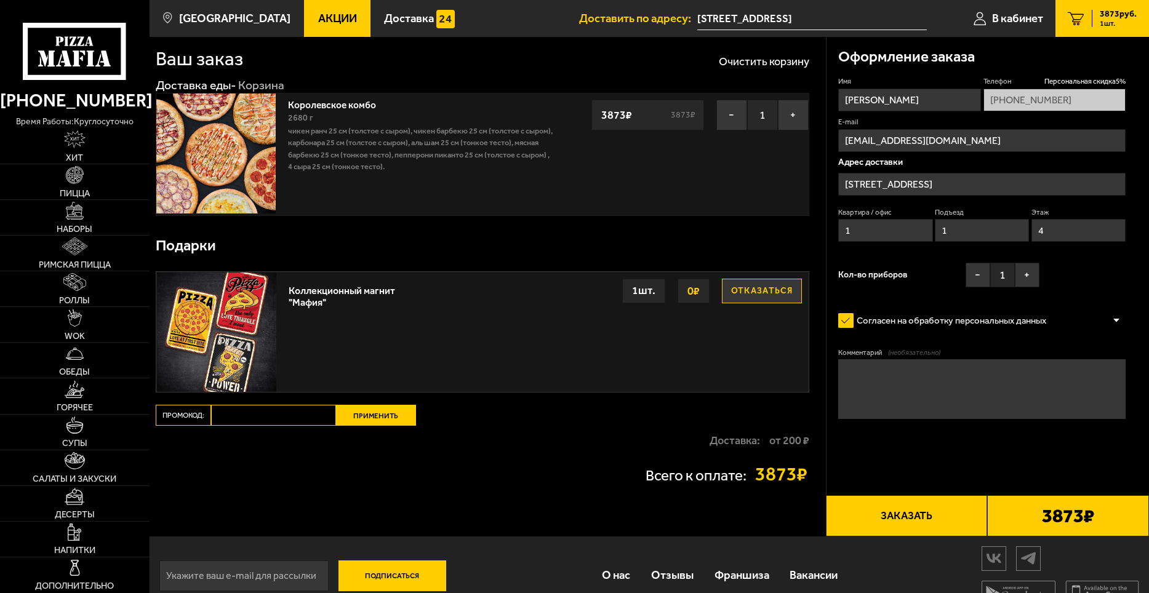
scroll to position [0, 0]
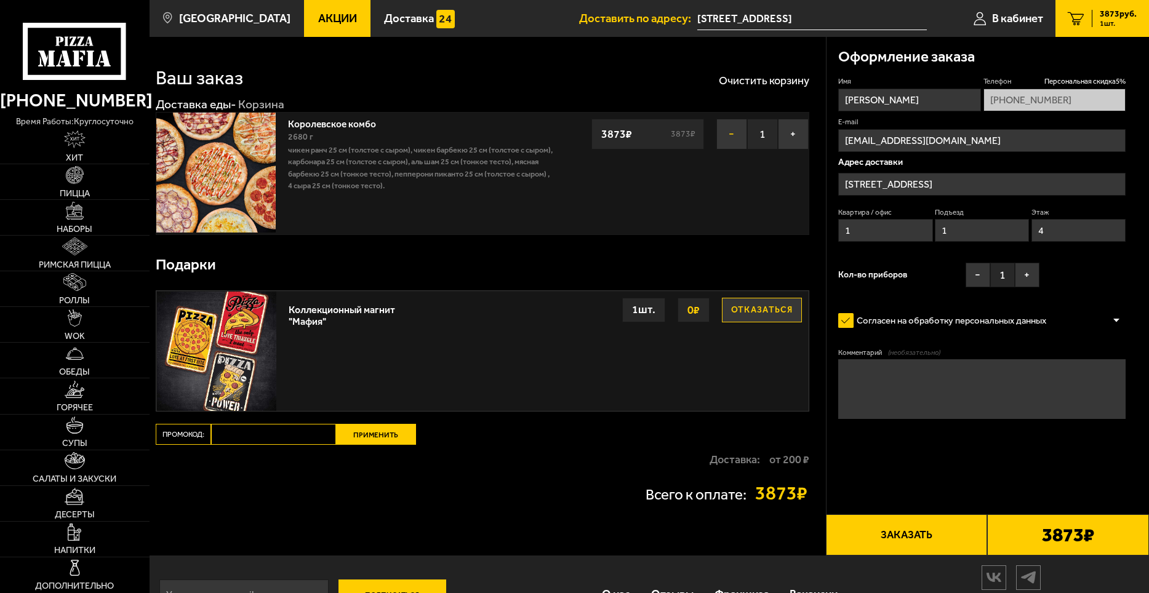
click at [732, 132] on button "−" at bounding box center [731, 134] width 31 height 31
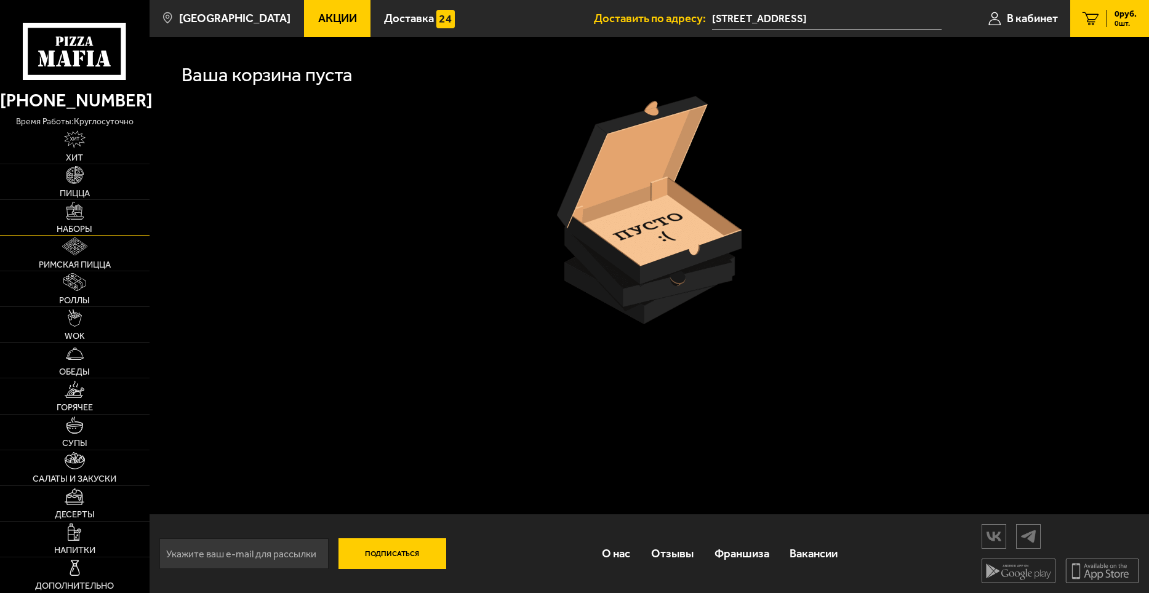
click at [87, 215] on link "Наборы" at bounding box center [75, 217] width 150 height 35
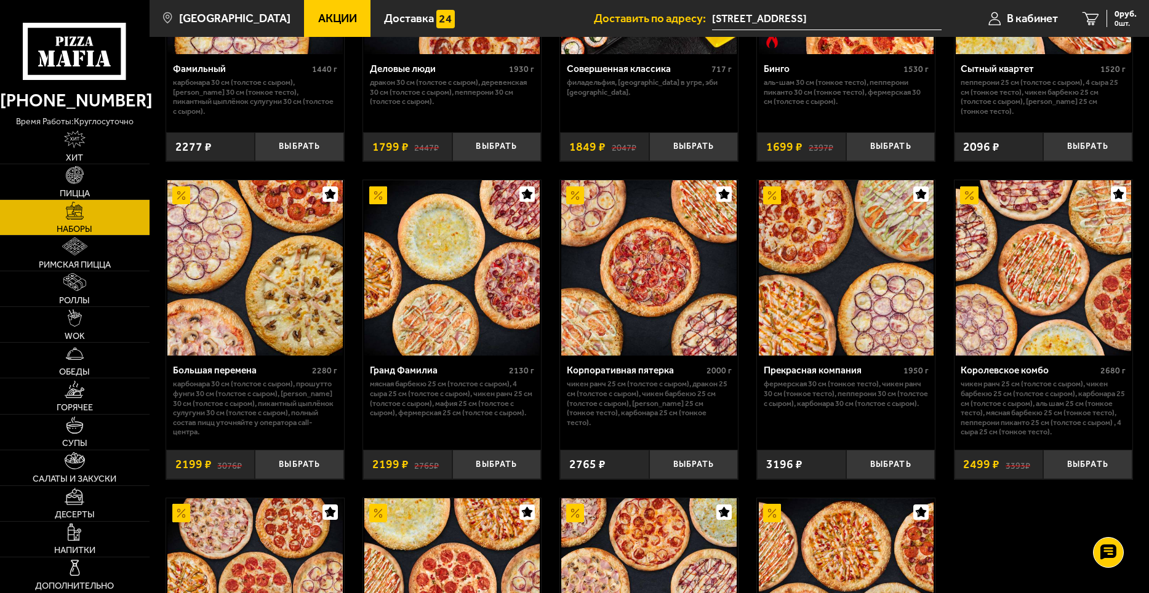
scroll to position [1477, 0]
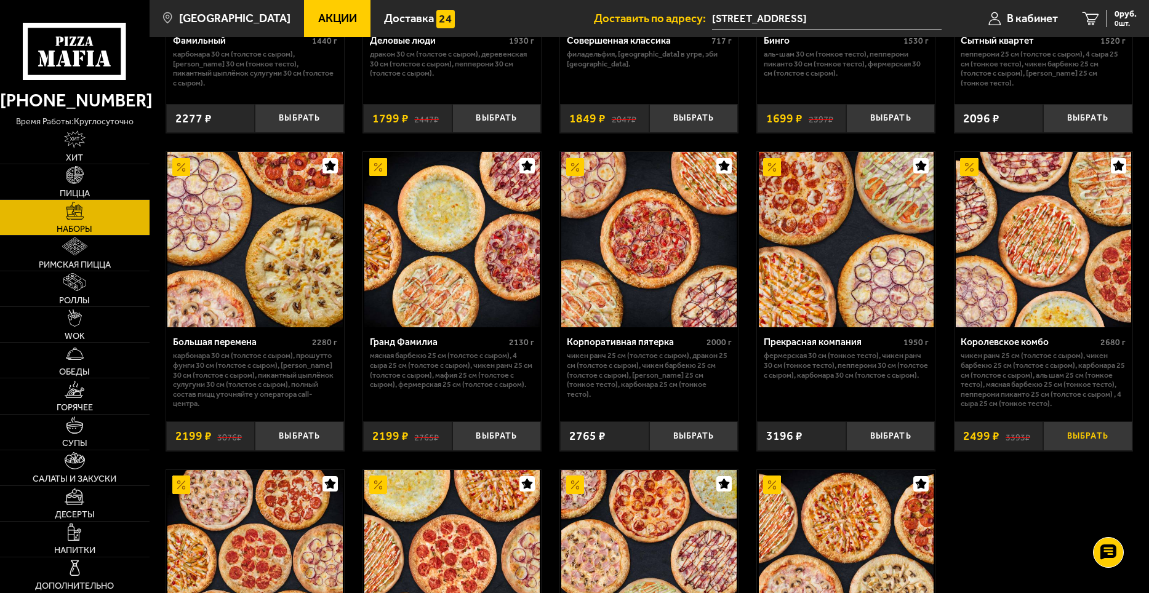
click at [1087, 442] on button "Выбрать" at bounding box center [1087, 436] width 89 height 30
click at [1104, 6] on link "1 2499 руб. 1 шт." at bounding box center [1102, 18] width 94 height 37
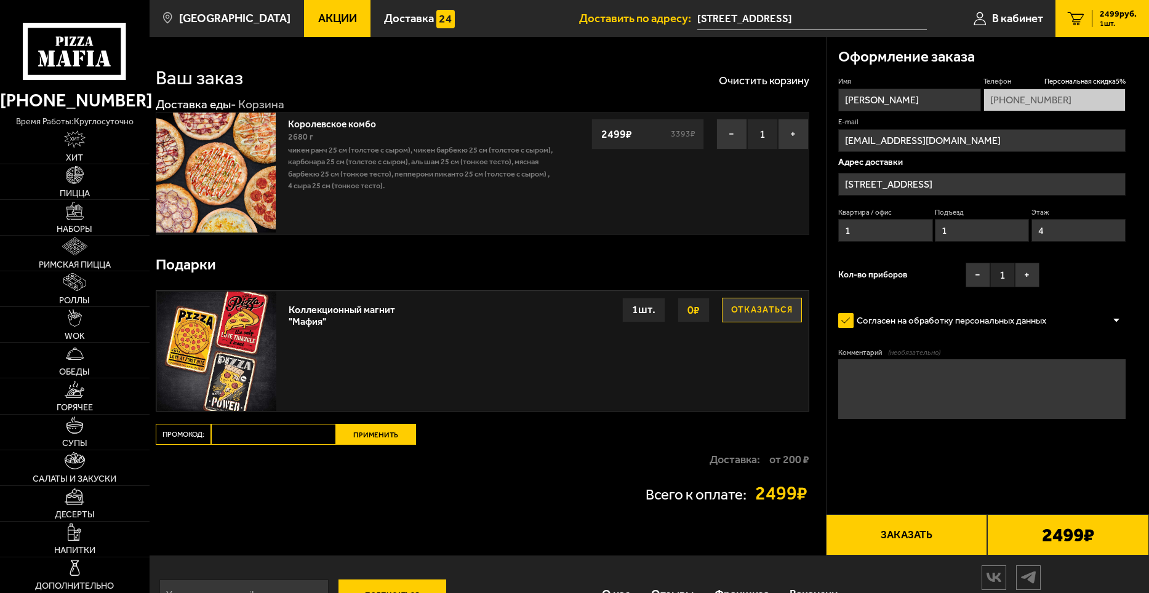
click at [908, 231] on input "1" at bounding box center [885, 230] width 94 height 23
click at [1103, 281] on div "Имя [PERSON_NAME] Телефон Персональная скидка 5 % [PHONE_NUMBER] E-mail [EMAIL_…" at bounding box center [981, 184] width 287 height 217
type input "Россия, Санкт-Петербург, набережная Обводного канала, 118АБ"
click at [1068, 233] on input "4" at bounding box center [1078, 230] width 94 height 23
click at [922, 321] on label "Согласен на обработку персональных данных" at bounding box center [948, 321] width 220 height 24
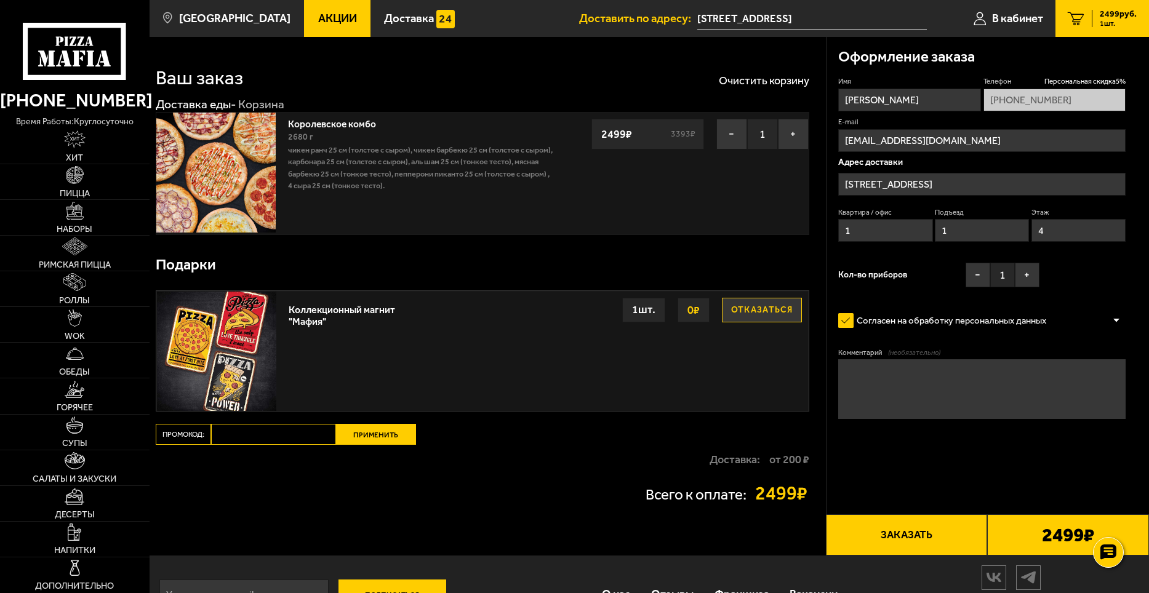
click at [0, 0] on input "Согласен на обработку персональных данных" at bounding box center [0, 0] width 0 height 0
click at [930, 320] on label "Согласен на обработку персональных данных" at bounding box center [948, 321] width 220 height 24
click at [0, 0] on input "Согласен на обработку персональных данных" at bounding box center [0, 0] width 0 height 0
click at [1114, 321] on div at bounding box center [1116, 320] width 18 height 9
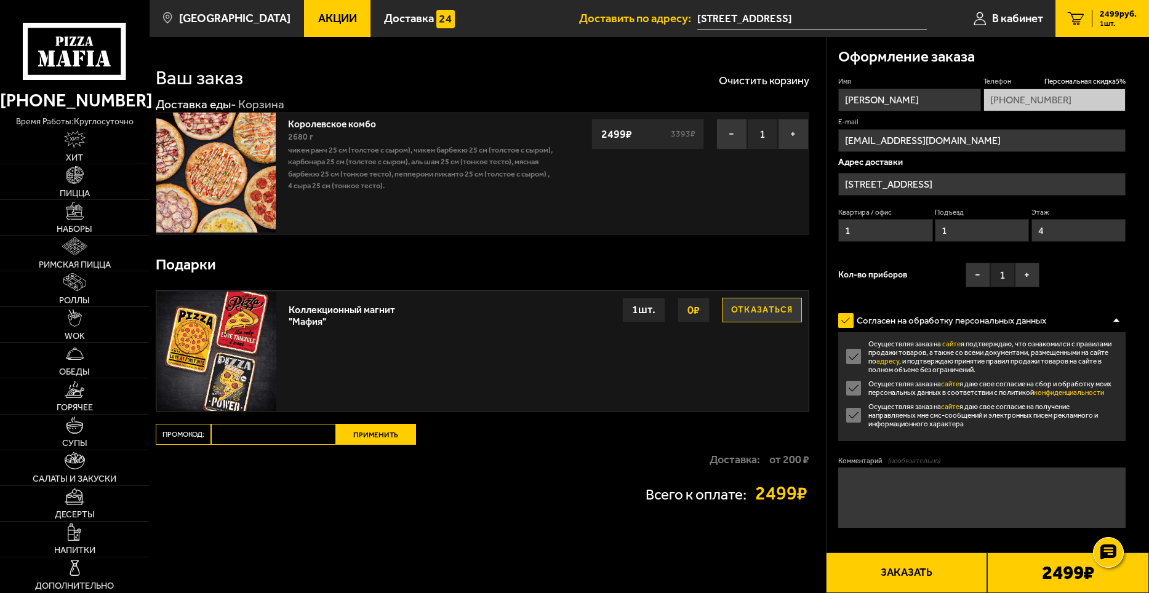
click at [1114, 321] on div at bounding box center [1116, 320] width 18 height 9
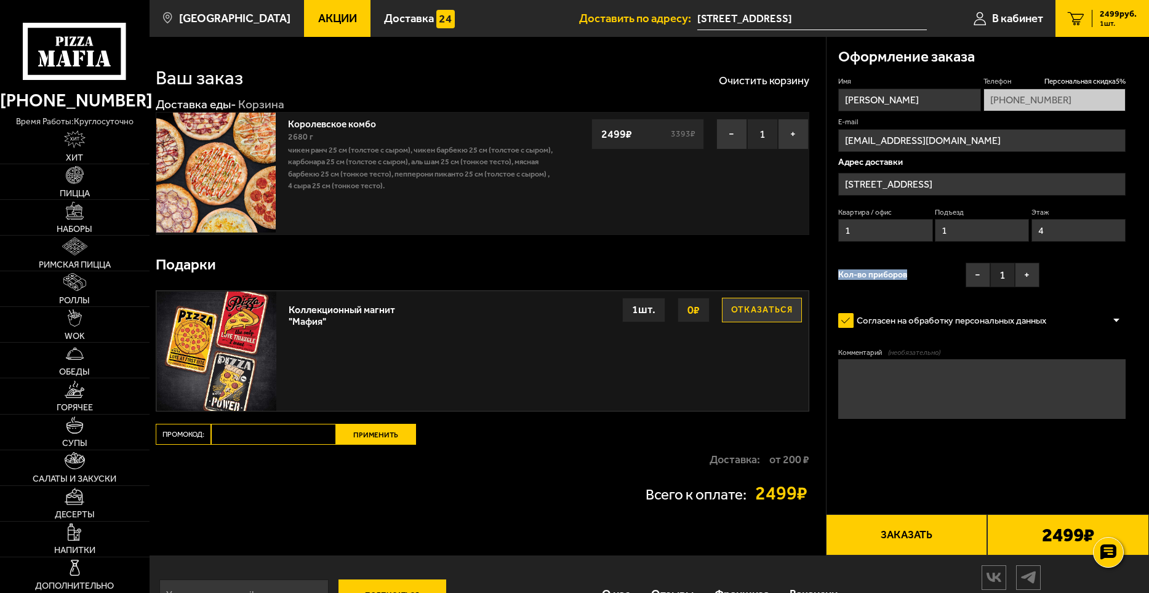
drag, startPoint x: 907, startPoint y: 273, endPoint x: 826, endPoint y: 278, distance: 80.7
click at [826, 278] on div "Оформление заказа Имя Егор Телефон Персональная скидка 5 % +7 (981) 047-48-41 E…" at bounding box center [987, 263] width 323 height 453
click at [888, 278] on span "Кол-во приборов" at bounding box center [872, 275] width 69 height 9
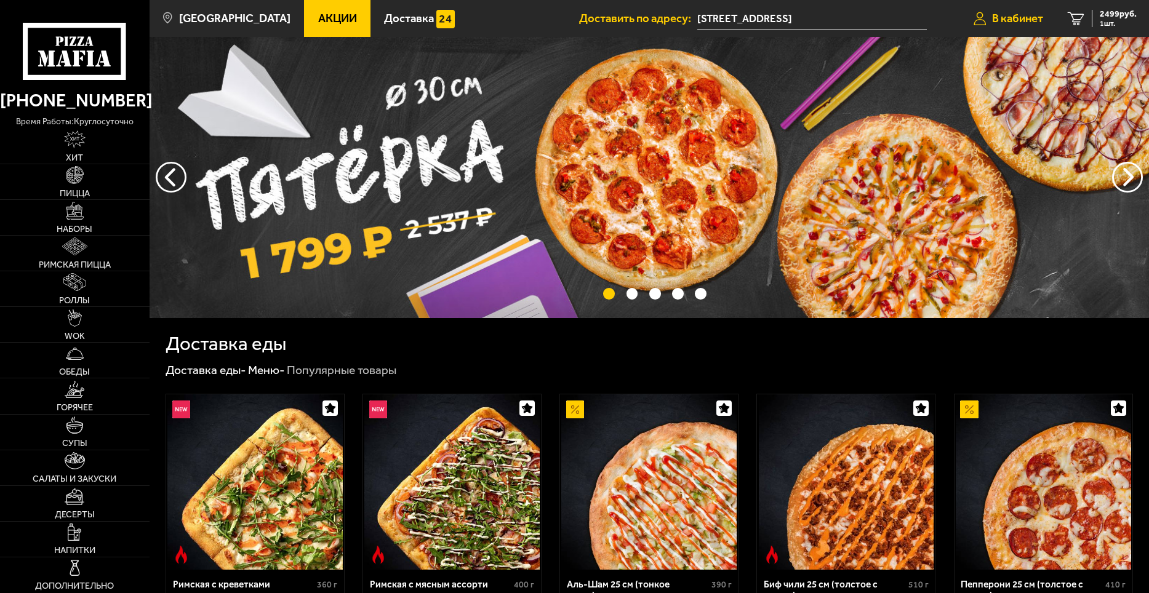
click at [1028, 13] on span "В кабинет" at bounding box center [1017, 19] width 51 height 12
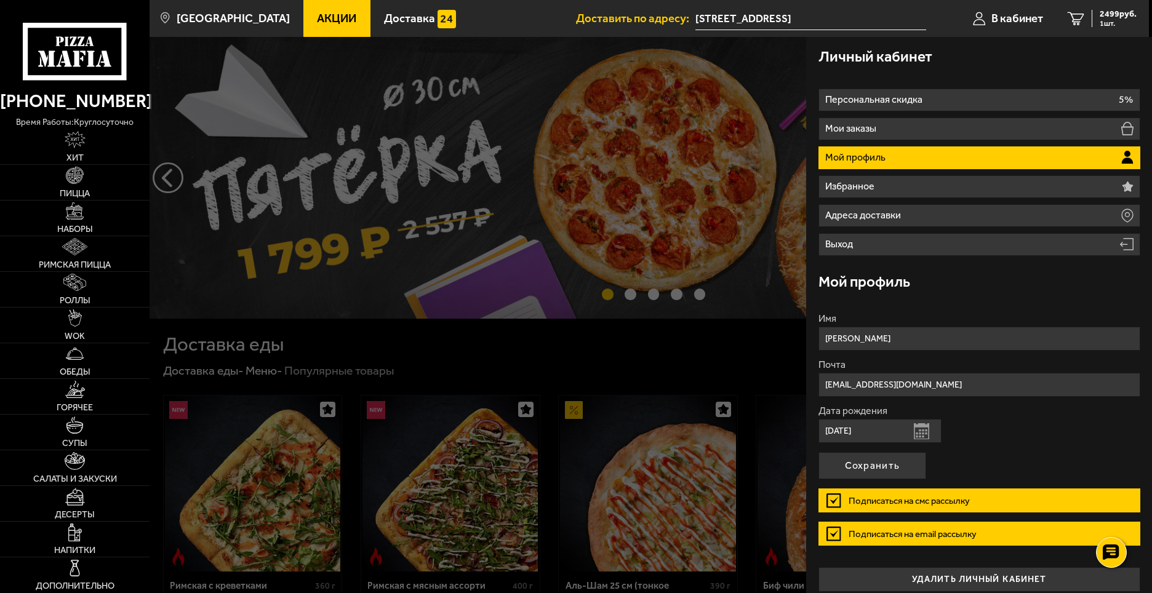
click at [912, 149] on li "Мой профиль" at bounding box center [979, 157] width 322 height 23
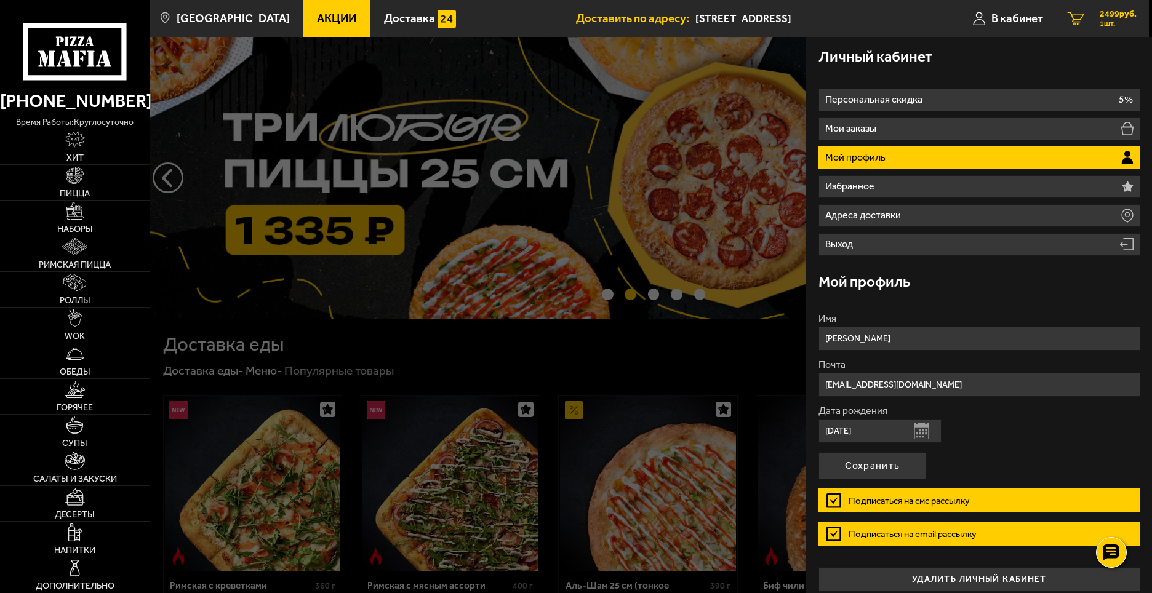
click at [1093, 19] on div "2499 руб. 1 шт." at bounding box center [1113, 18] width 45 height 17
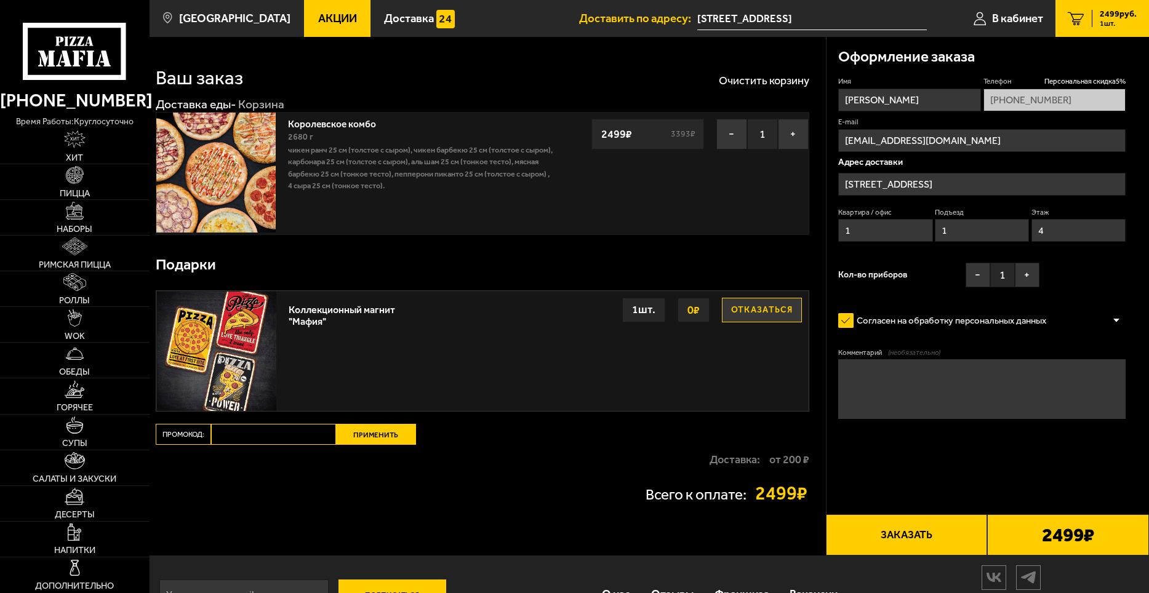
click at [748, 15] on input "[STREET_ADDRESS]" at bounding box center [811, 18] width 229 height 23
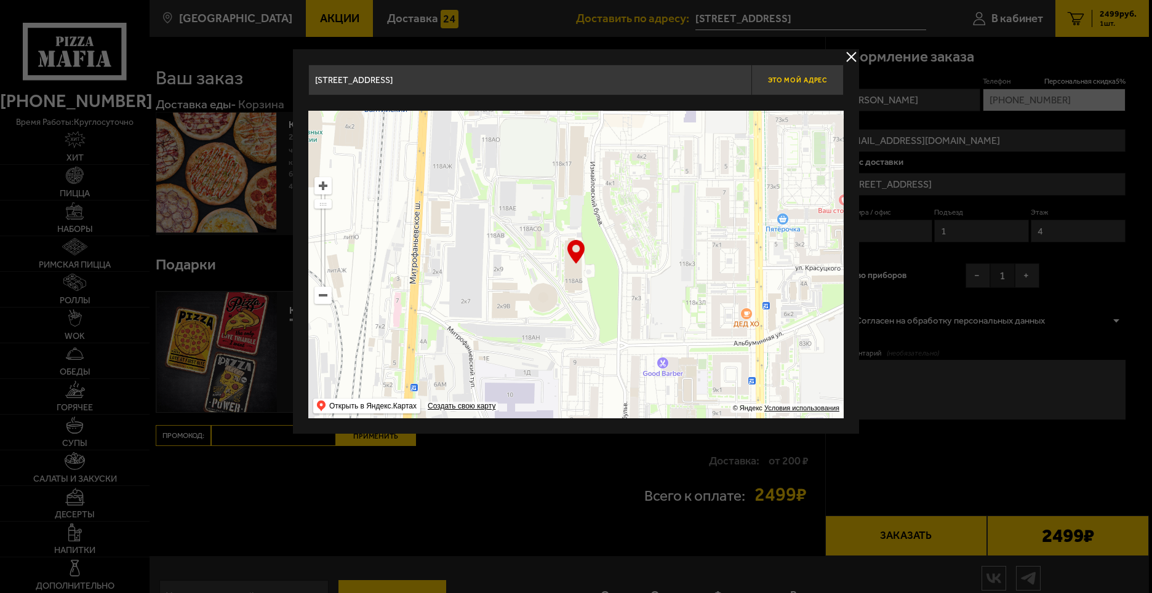
click at [807, 85] on button "Это мой адрес" at bounding box center [797, 80] width 92 height 31
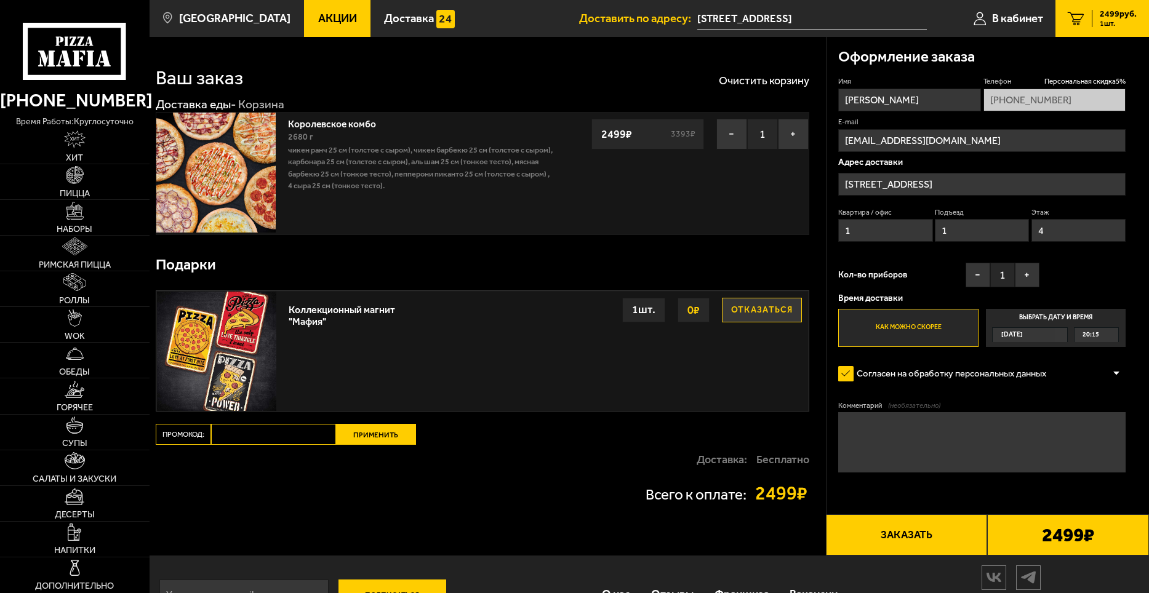
click at [719, 18] on input "[STREET_ADDRESS]" at bounding box center [811, 18] width 229 height 23
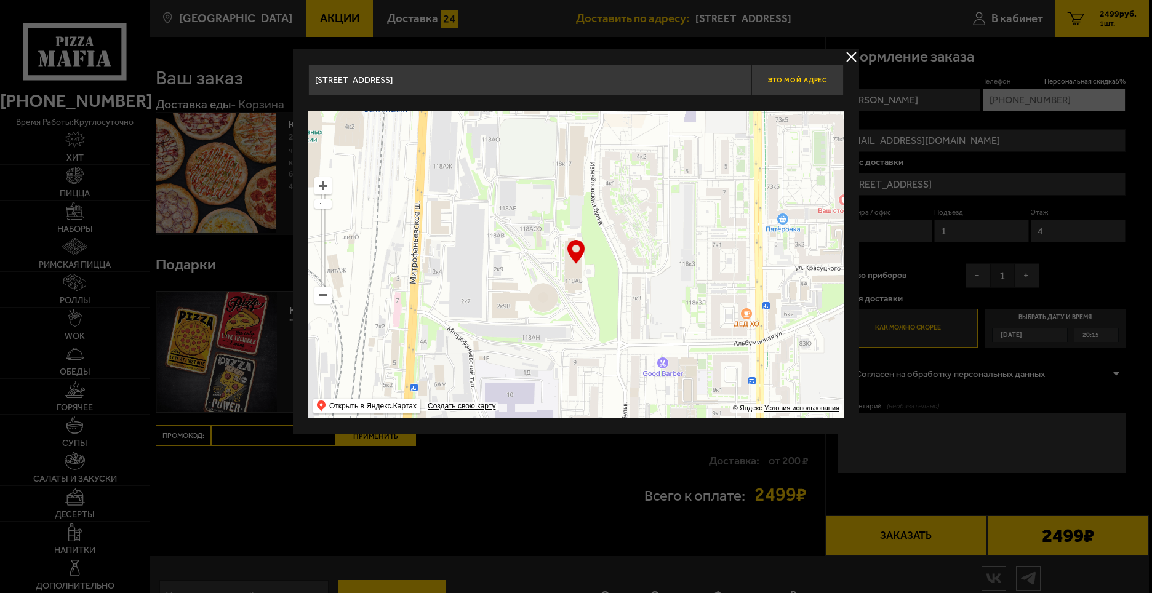
click at [799, 86] on button "Это мой адрес" at bounding box center [797, 80] width 92 height 31
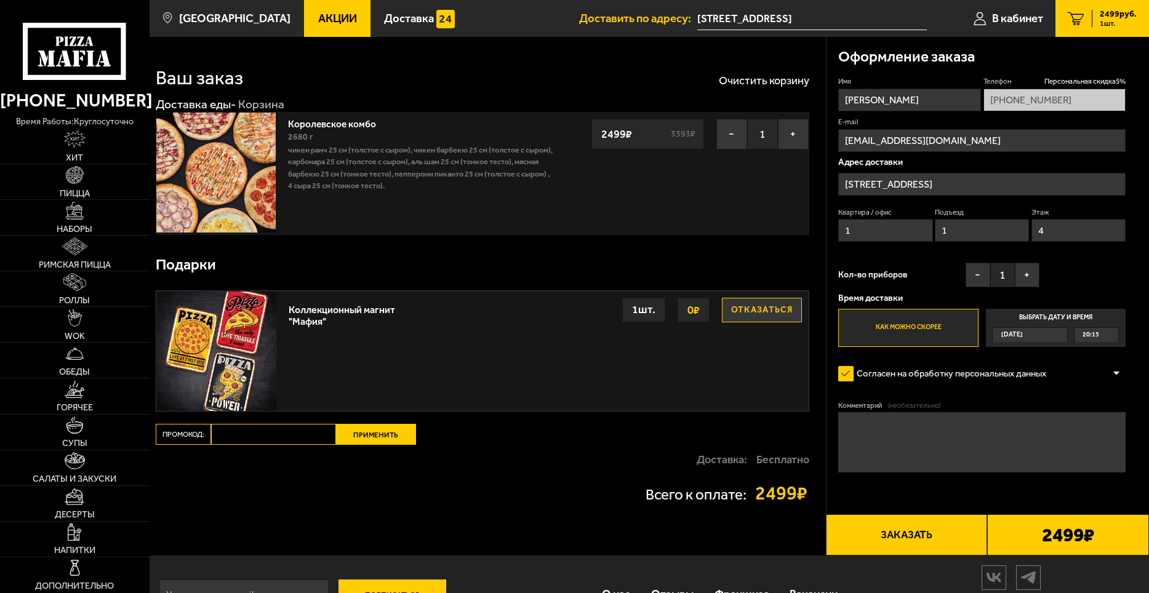
click at [650, 20] on span "Доставить по адресу:" at bounding box center [638, 19] width 118 height 12
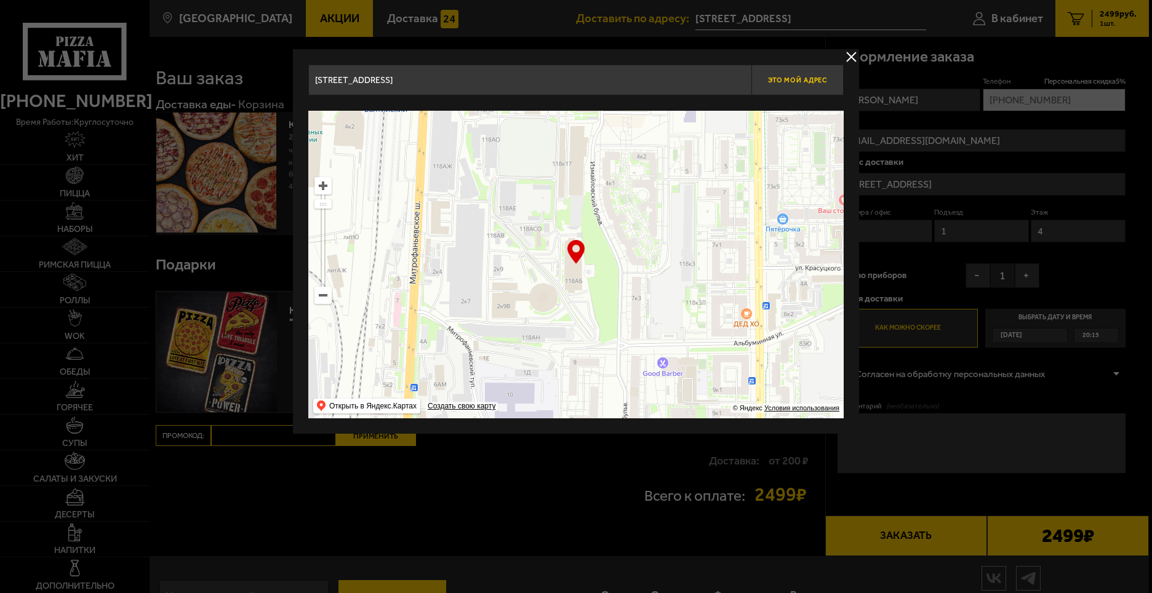
click at [821, 77] on span "Это мой адрес" at bounding box center [797, 80] width 59 height 8
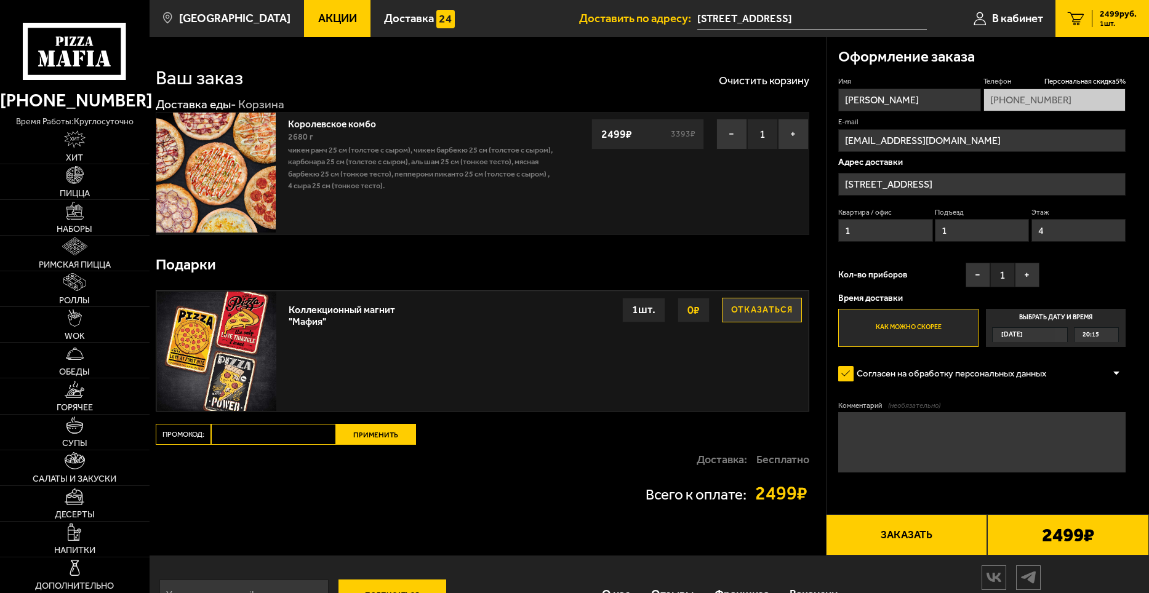
click at [807, 19] on input "[STREET_ADDRESS]" at bounding box center [811, 18] width 229 height 23
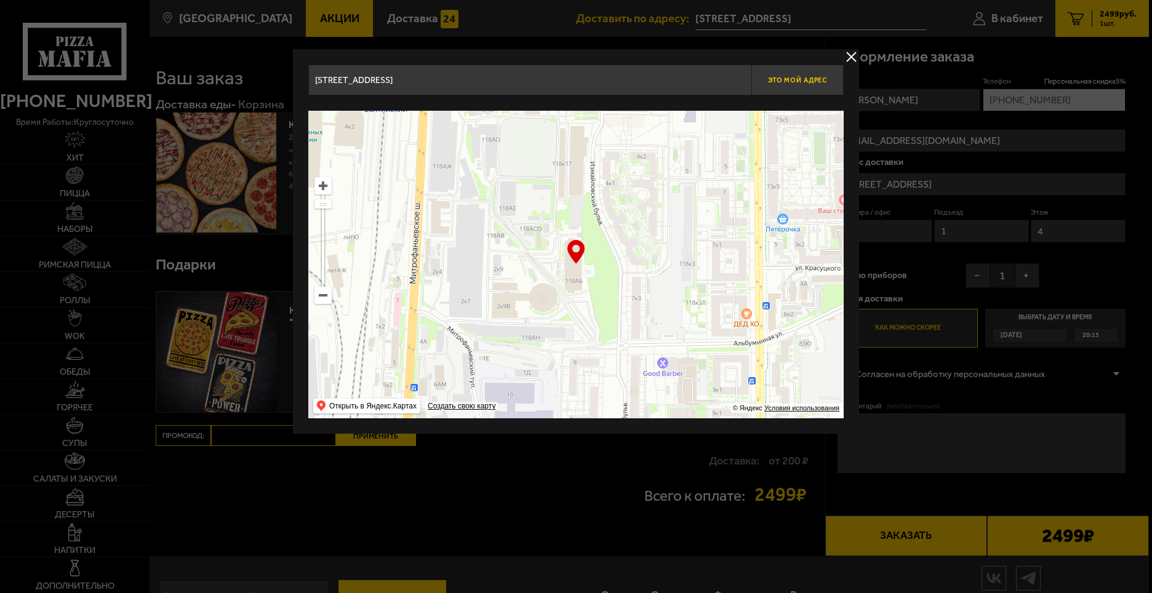
click at [823, 73] on button "Это мой адрес" at bounding box center [797, 80] width 92 height 31
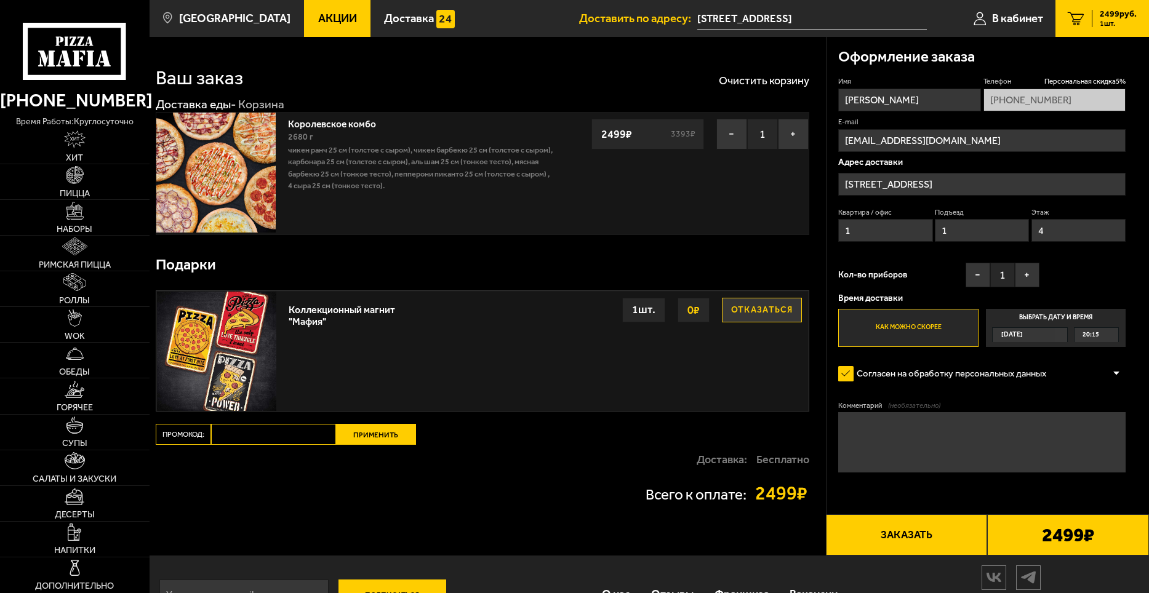
click at [1043, 336] on div "[DATE]" at bounding box center [1023, 335] width 63 height 14
click at [0, 0] on input "Выбрать дату и время Сегодня 20:15" at bounding box center [0, 0] width 0 height 0
click at [1023, 337] on span "[DATE]" at bounding box center [1012, 335] width 22 height 14
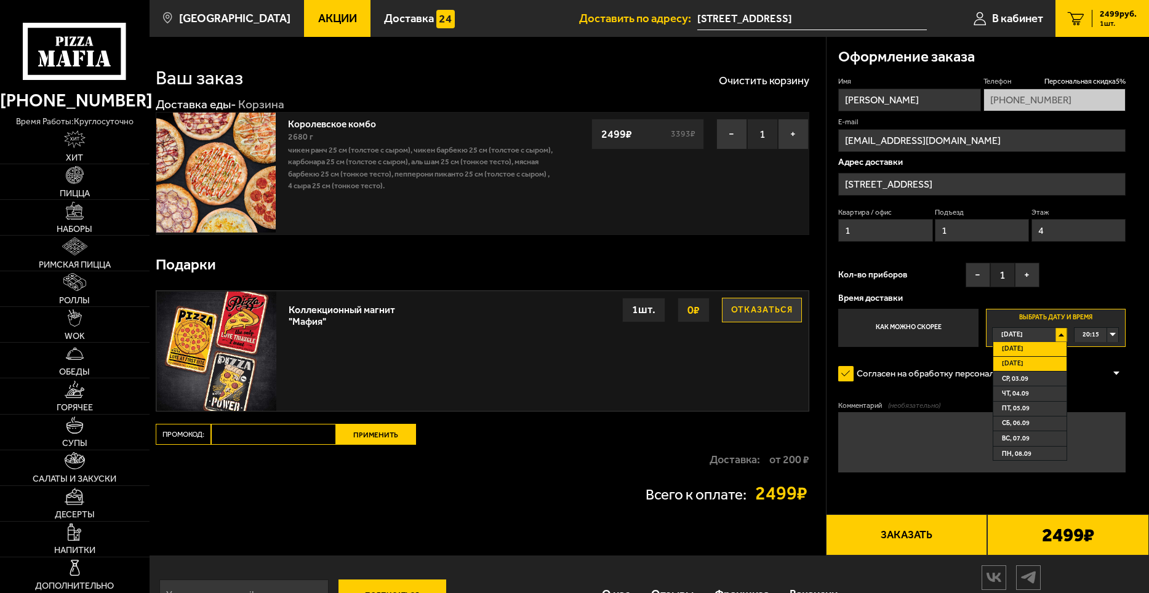
click at [1032, 363] on li "[DATE]" at bounding box center [1029, 364] width 73 height 15
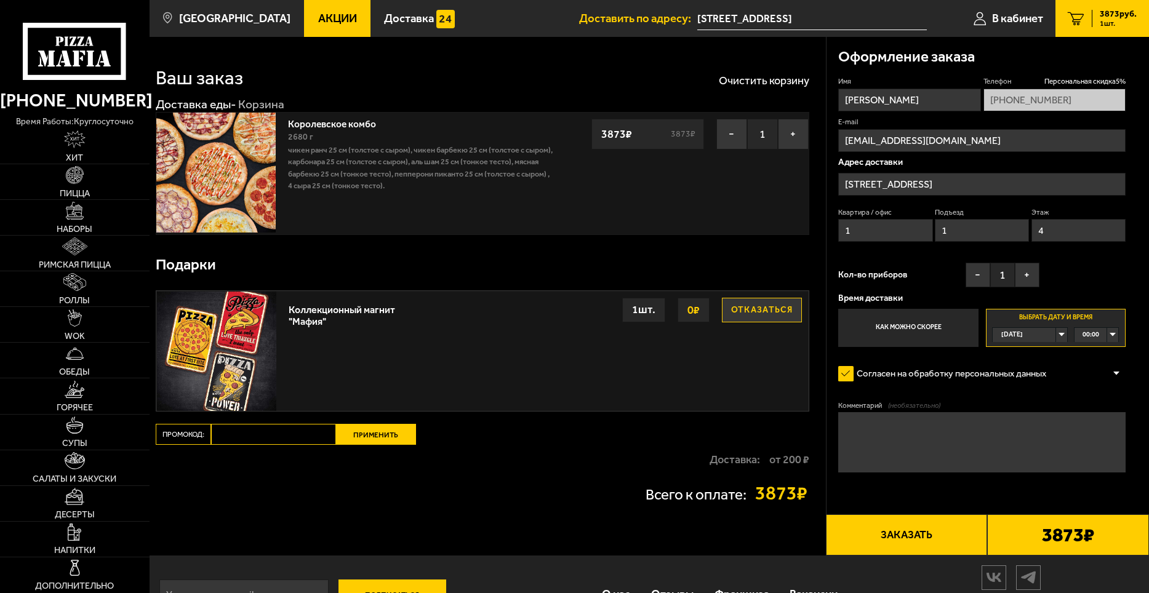
click at [1107, 331] on div "00:00" at bounding box center [1096, 335] width 44 height 14
click at [1096, 359] on span "13:30" at bounding box center [1091, 356] width 17 height 14
click at [1087, 281] on div "Имя Егор Телефон Персональная скидка 5 % +7 (981) 047-48-41 E-mail egor.murzaka…" at bounding box center [981, 211] width 287 height 270
click at [1027, 335] on div "[DATE]" at bounding box center [1023, 335] width 63 height 14
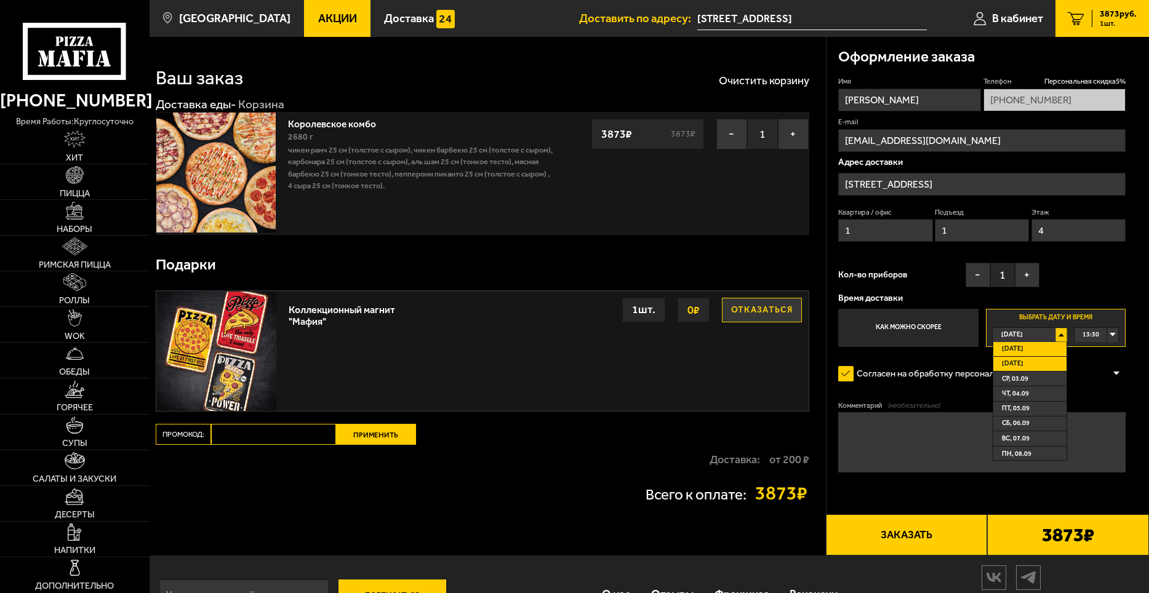
click at [1023, 351] on span "[DATE]" at bounding box center [1013, 349] width 22 height 14
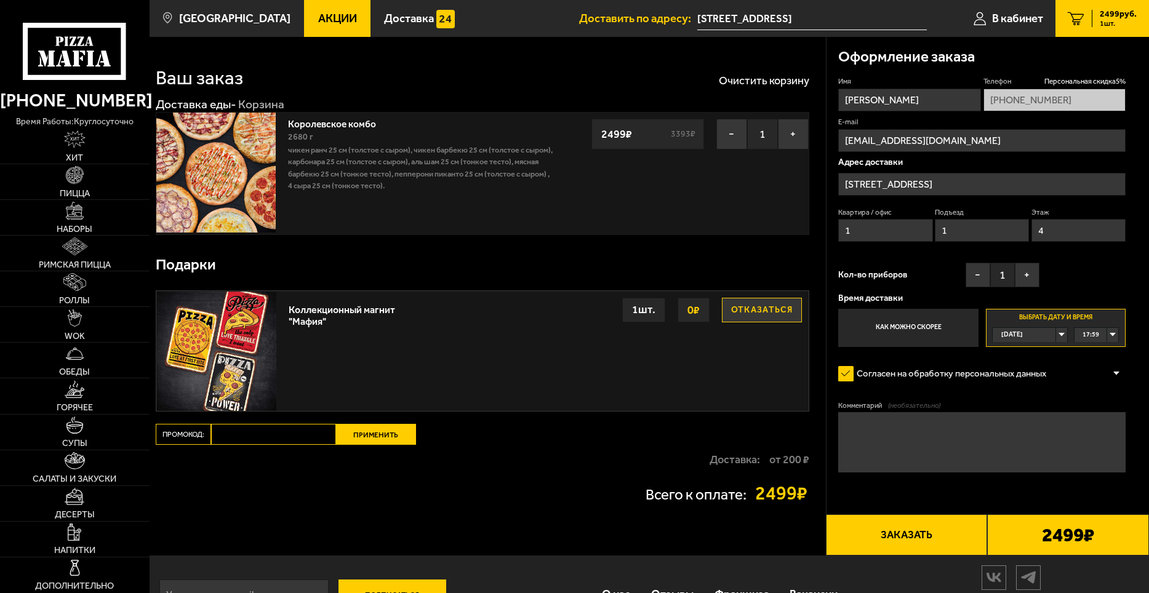
click at [1106, 334] on div "17:59" at bounding box center [1096, 335] width 44 height 14
click at [1101, 391] on li "19:30" at bounding box center [1096, 392] width 42 height 15
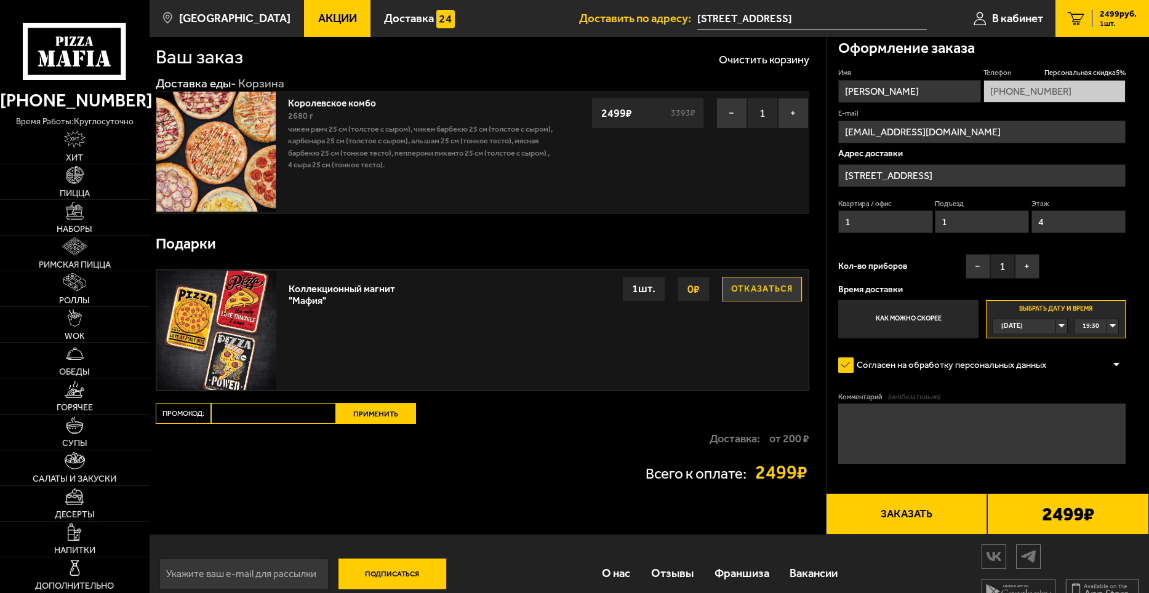
scroll to position [0, 0]
